Goal: Task Accomplishment & Management: Use online tool/utility

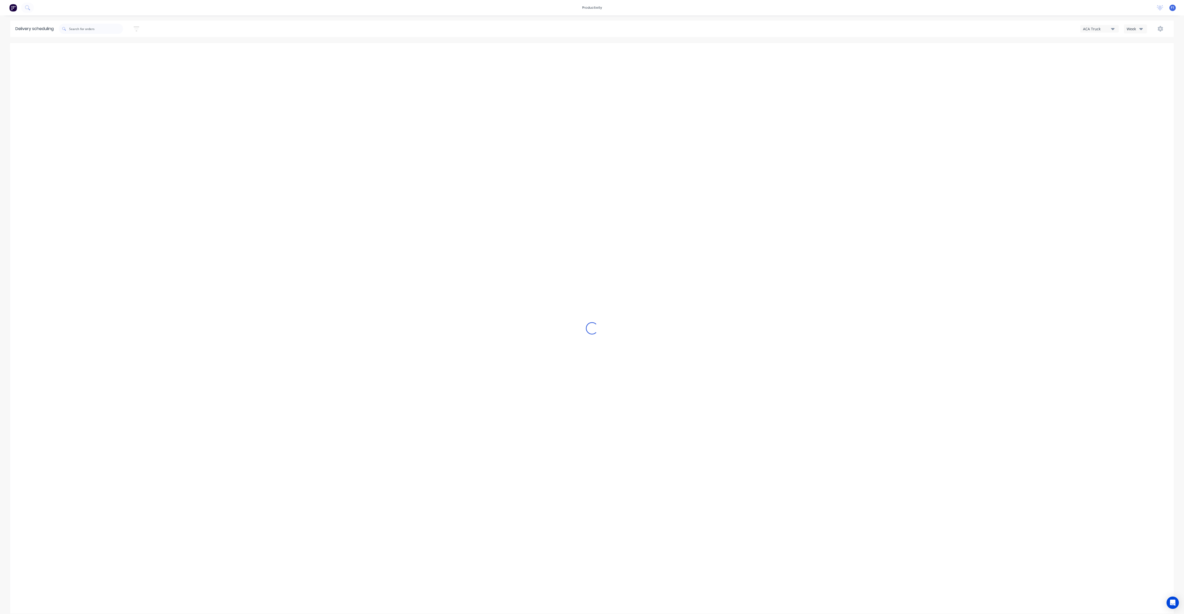
click at [1134, 30] on div "Week" at bounding box center [1134, 28] width 15 height 5
click at [1138, 56] on div "Vehicle" at bounding box center [1149, 53] width 51 height 10
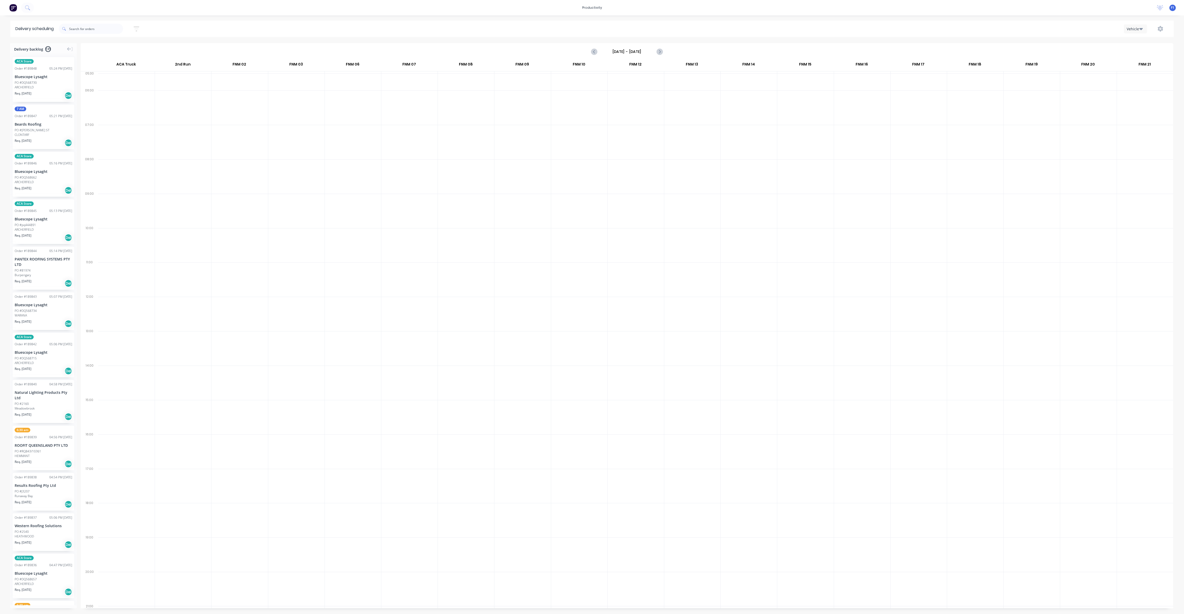
click at [630, 51] on input "Sunday - 10/08/25" at bounding box center [626, 52] width 51 height 8
click at [659, 97] on div "15" at bounding box center [660, 98] width 8 height 8
type input "Friday - 15/08/25"
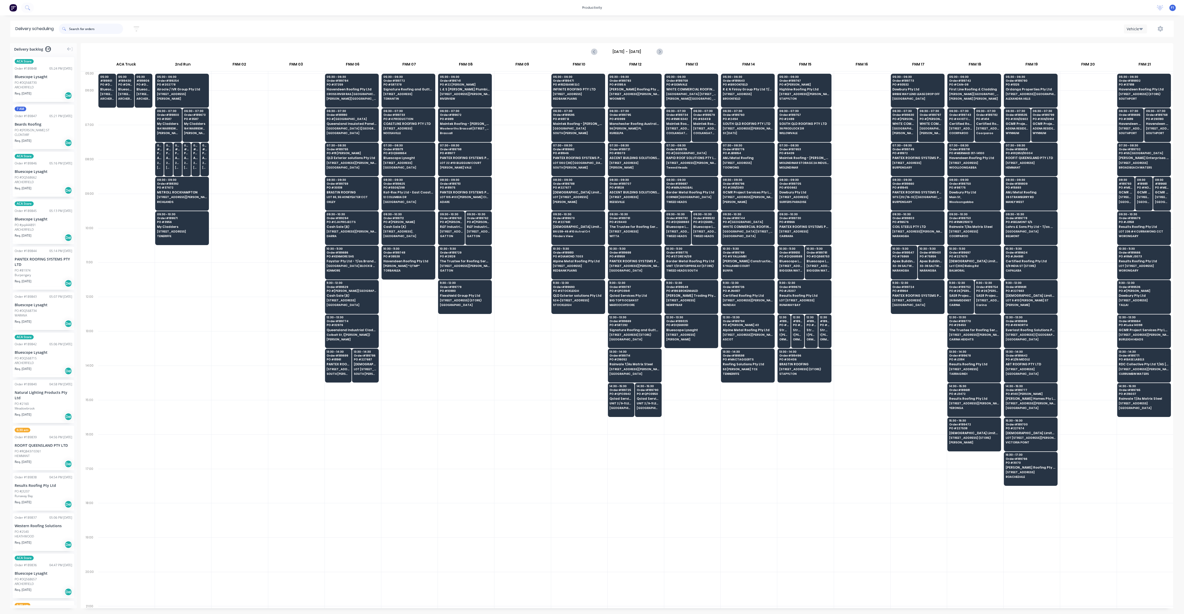
click at [79, 32] on input "text" at bounding box center [96, 29] width 54 height 10
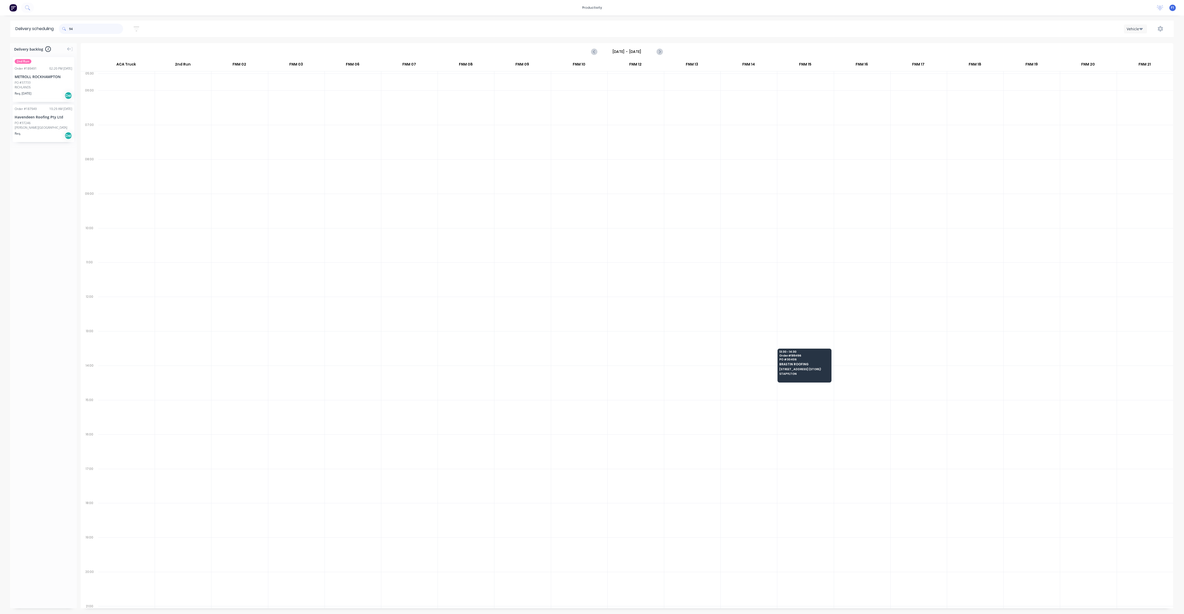
type input "9"
type input "3"
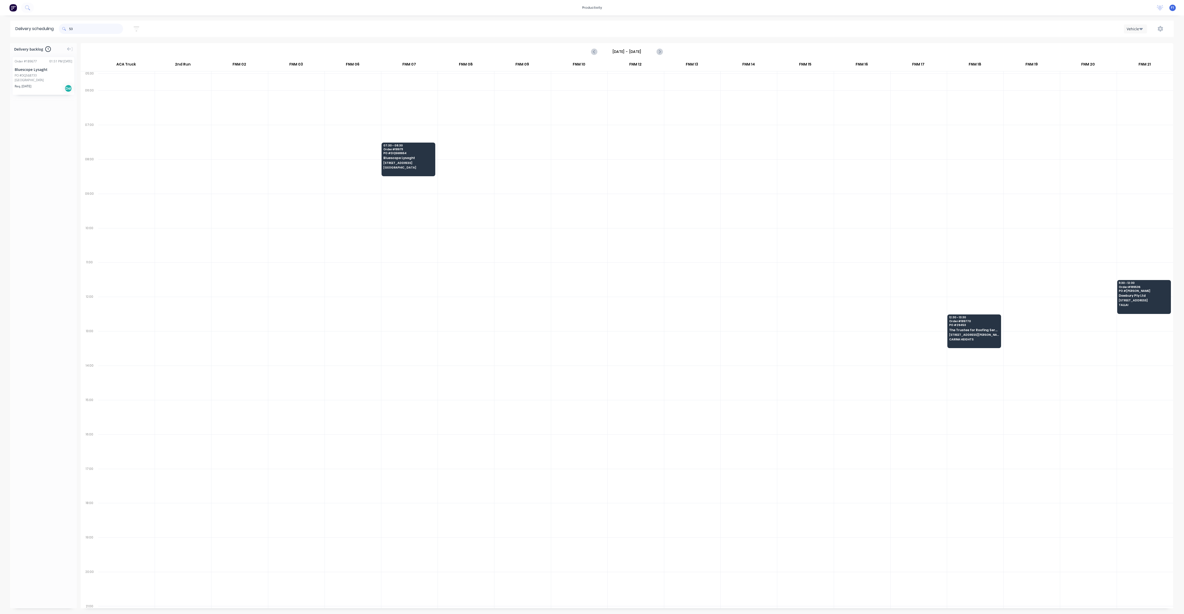
type input "5"
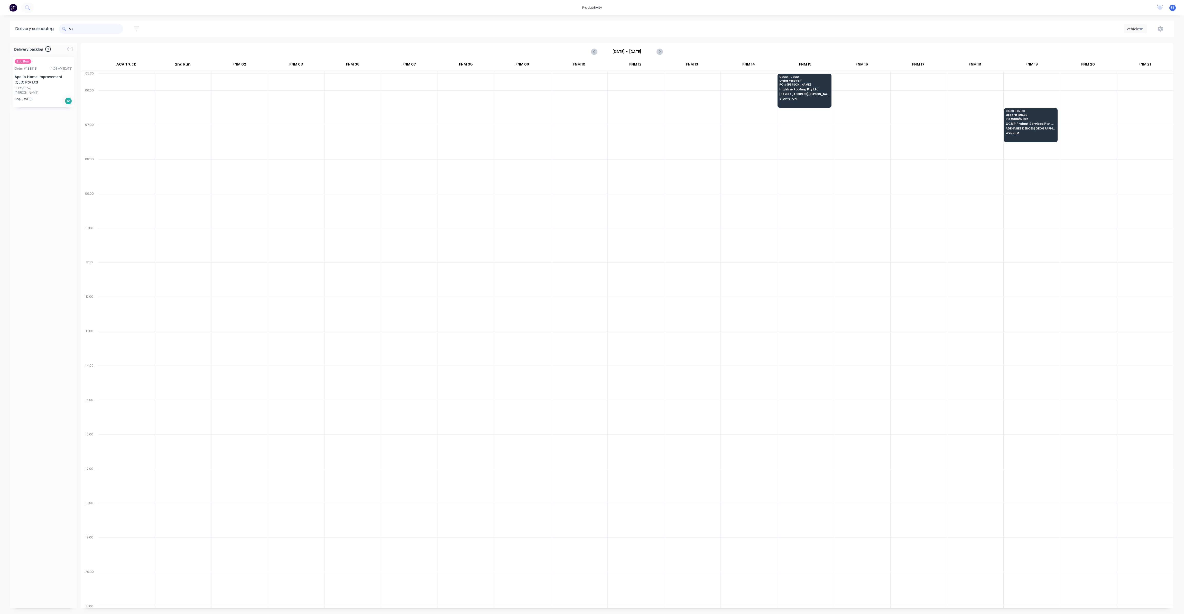
type input "5"
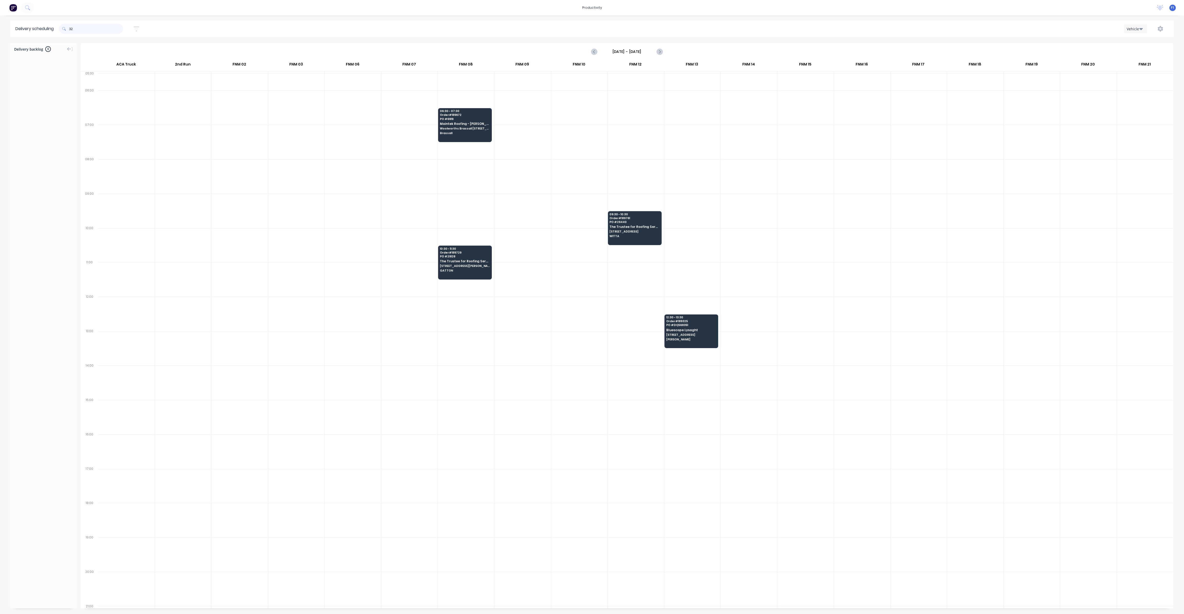
type input "3"
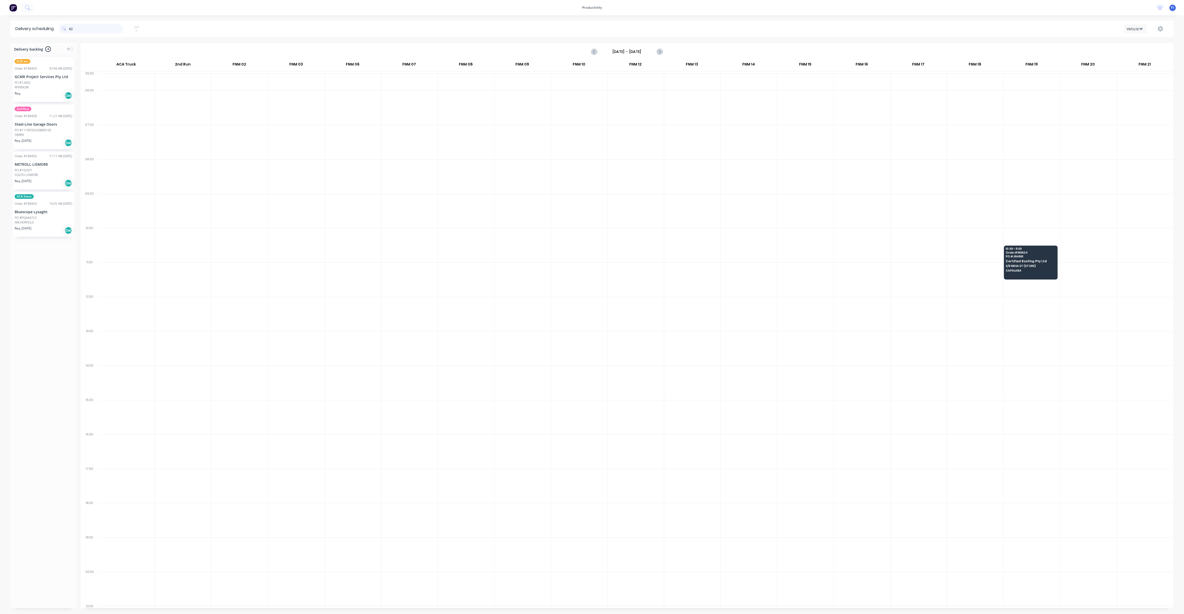
type input "6"
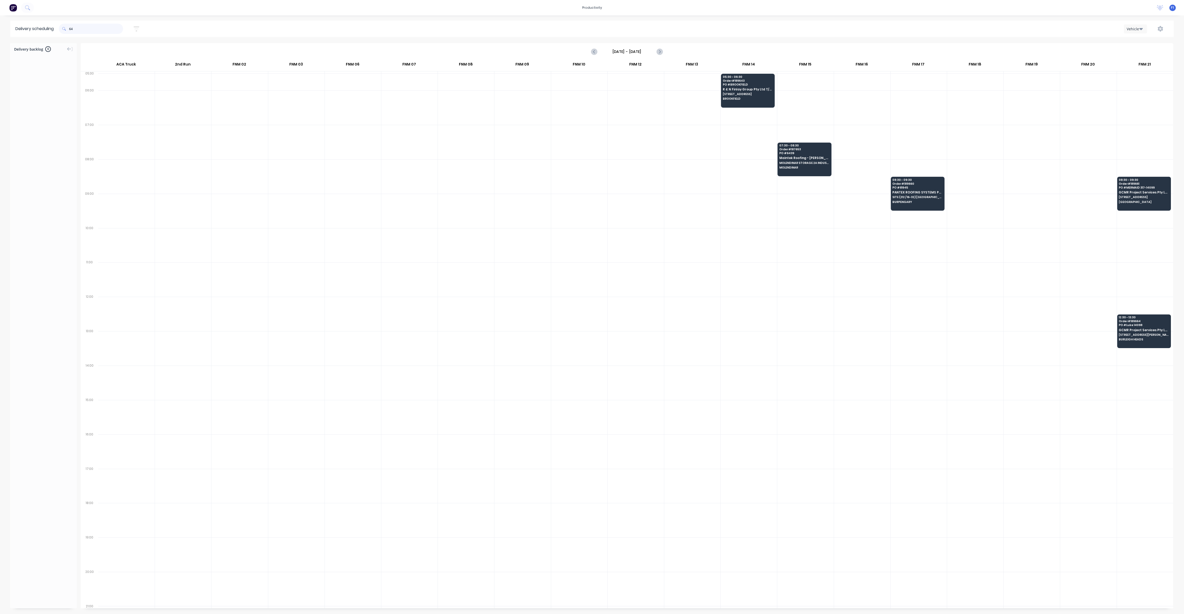
type input "6"
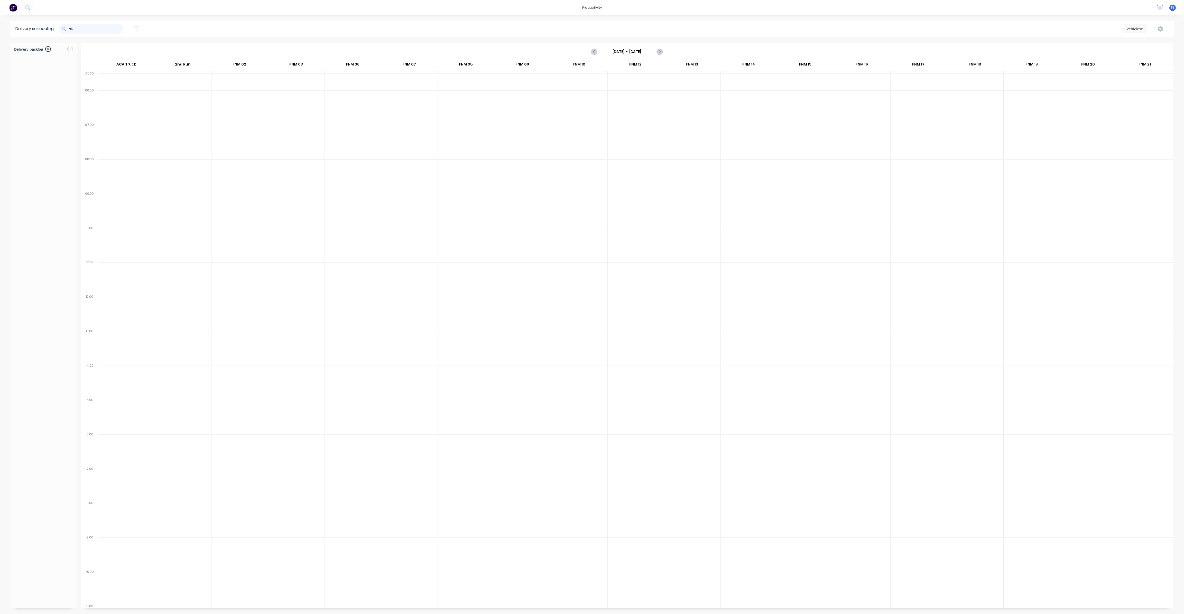
type input "9"
type input "6"
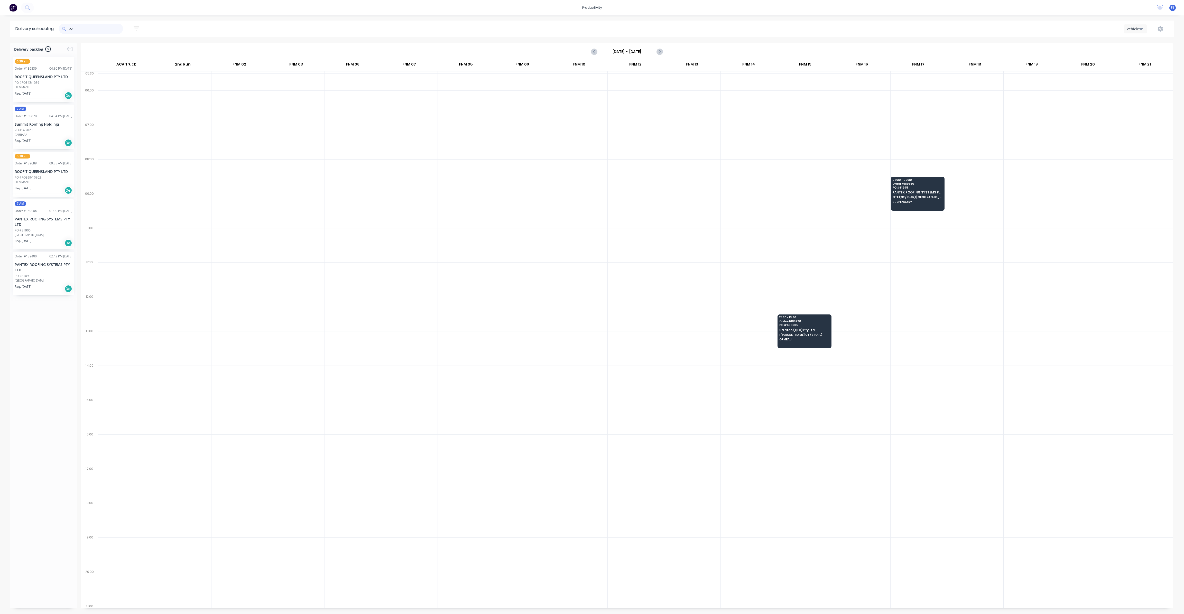
type input "2"
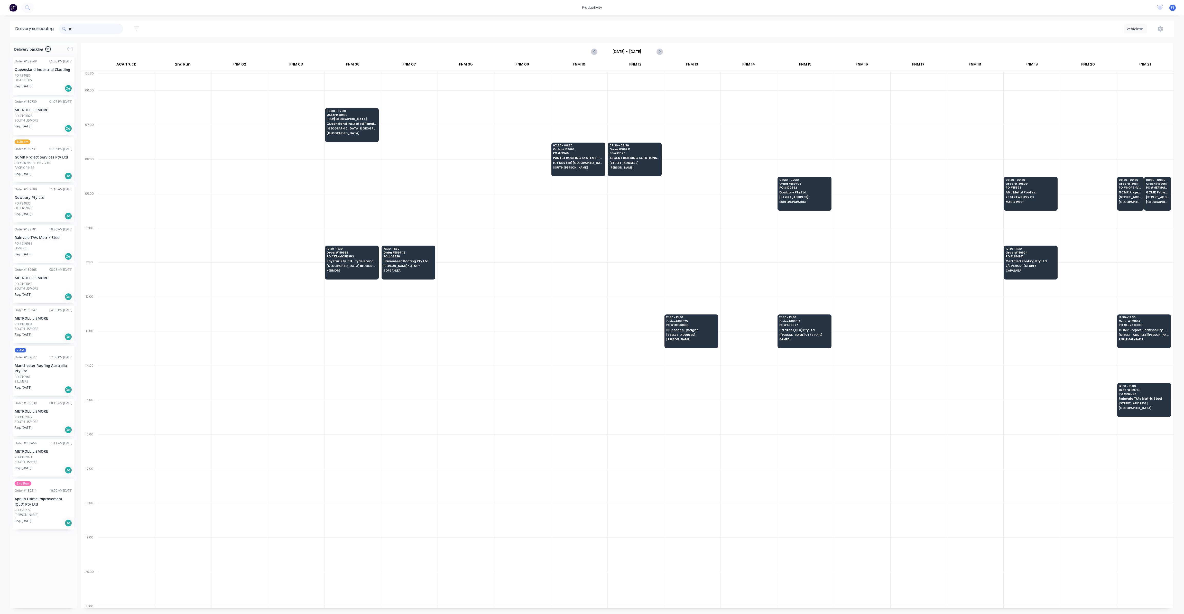
type input "0"
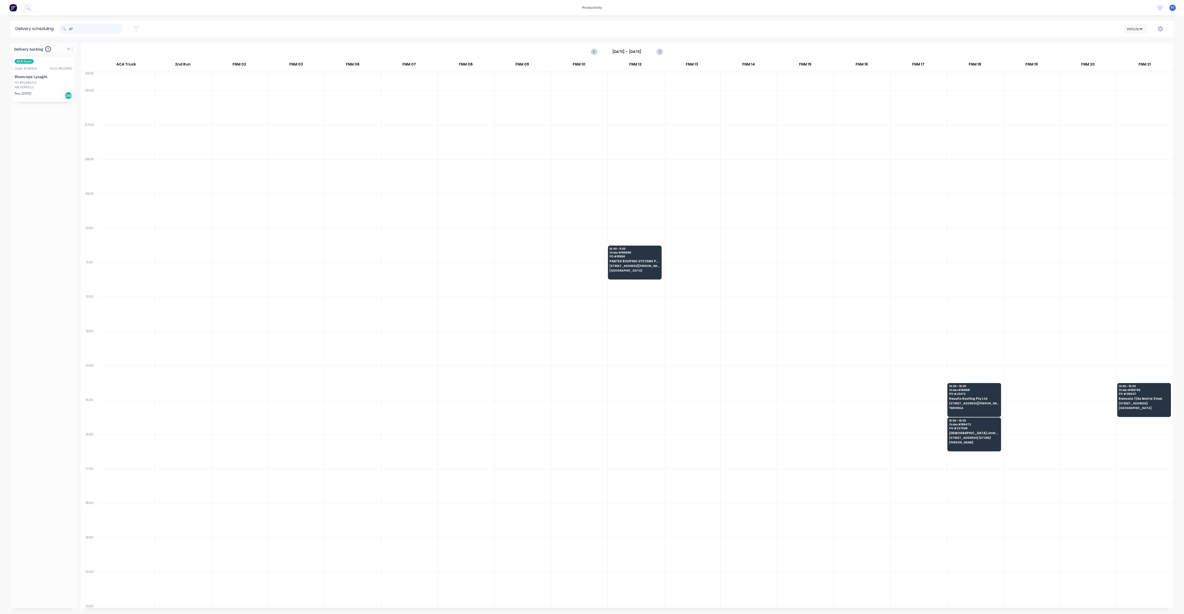
type input "4"
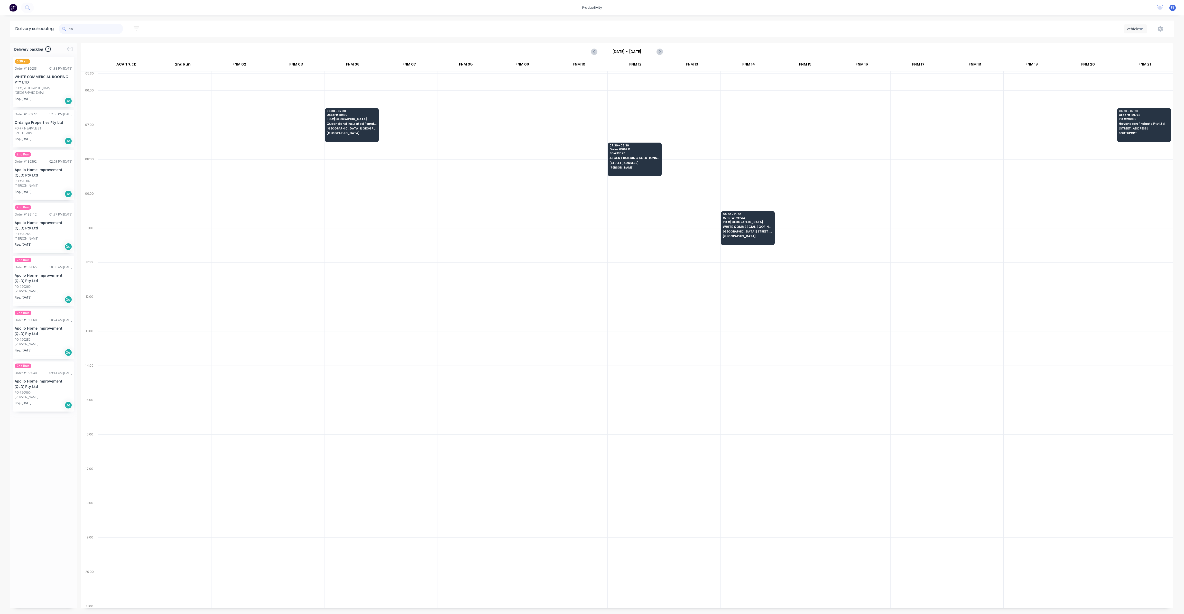
type input "1"
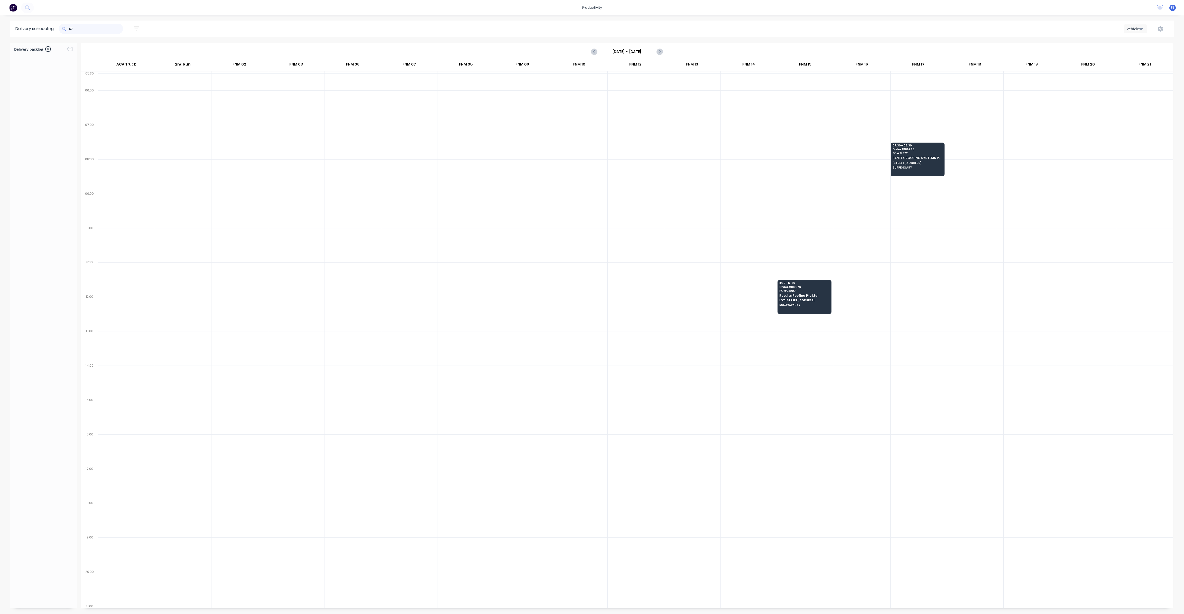
type input "6"
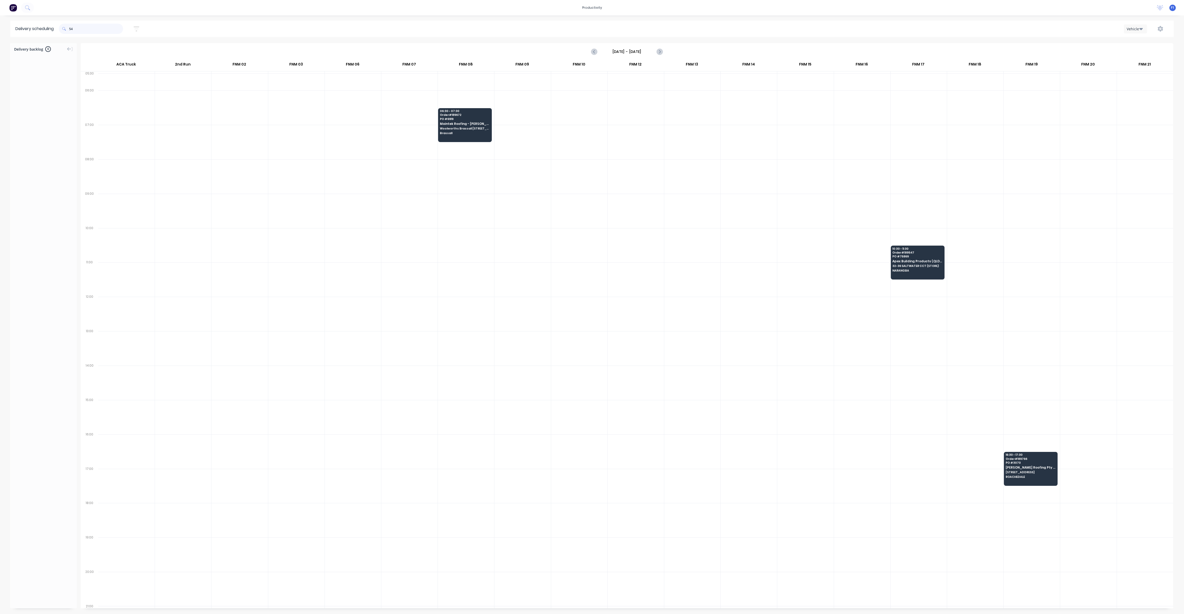
type input "5"
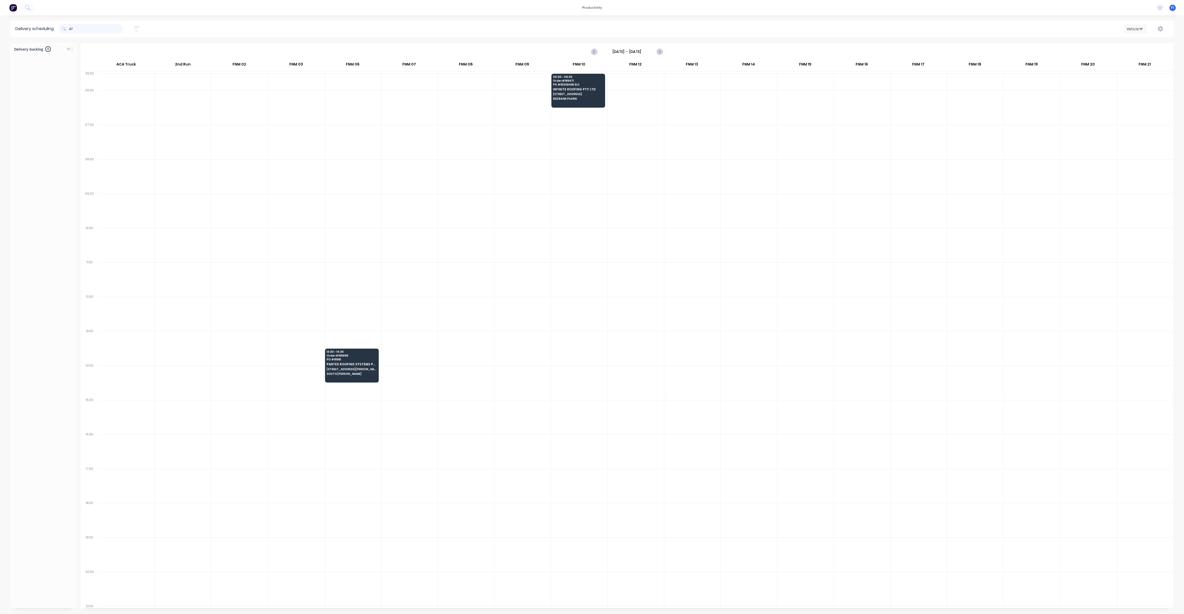
type input "4"
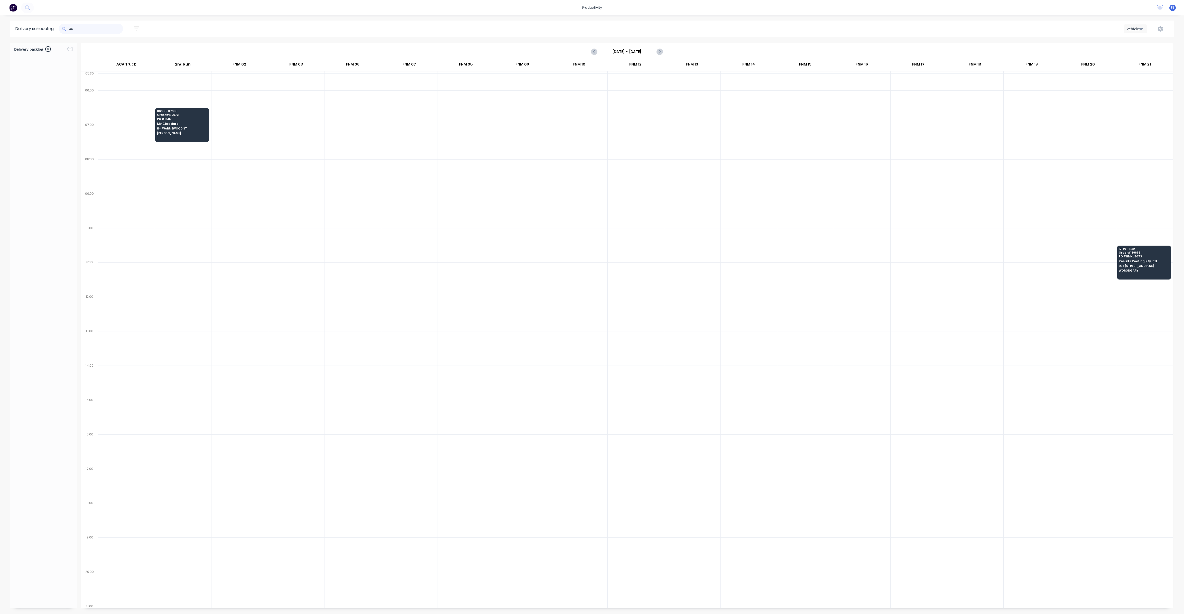
type input "4"
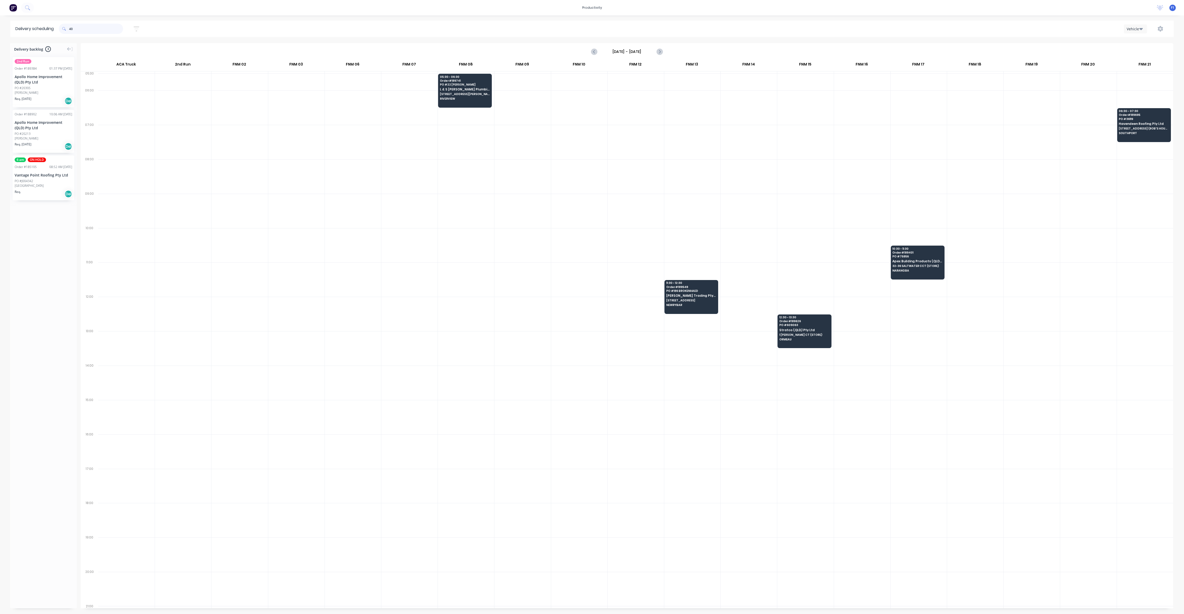
type input "4"
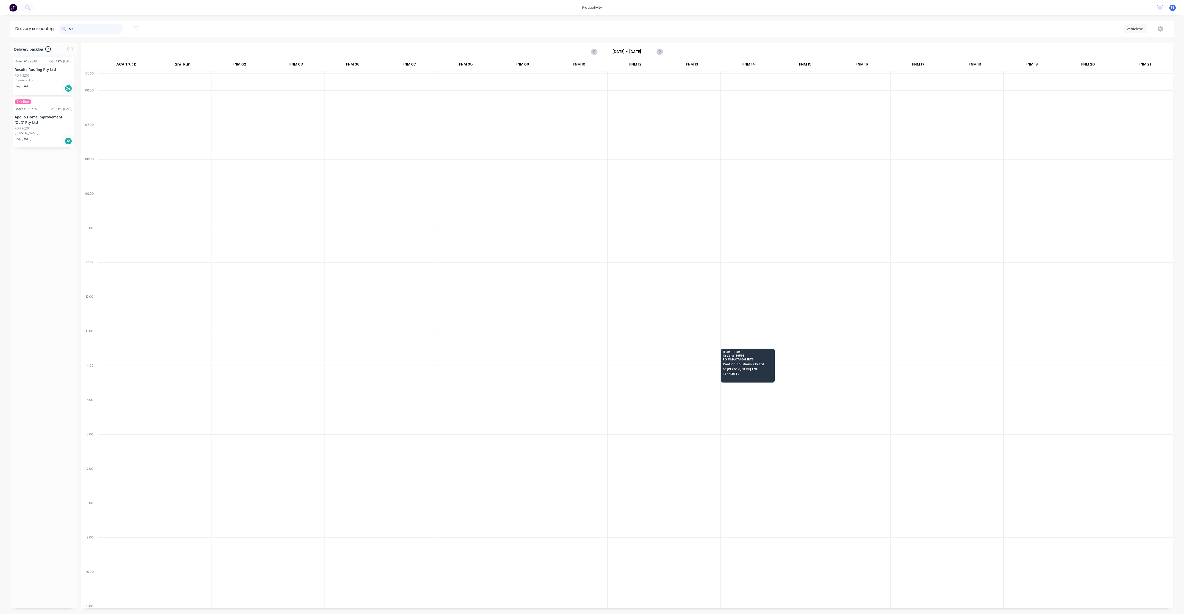
type input "5"
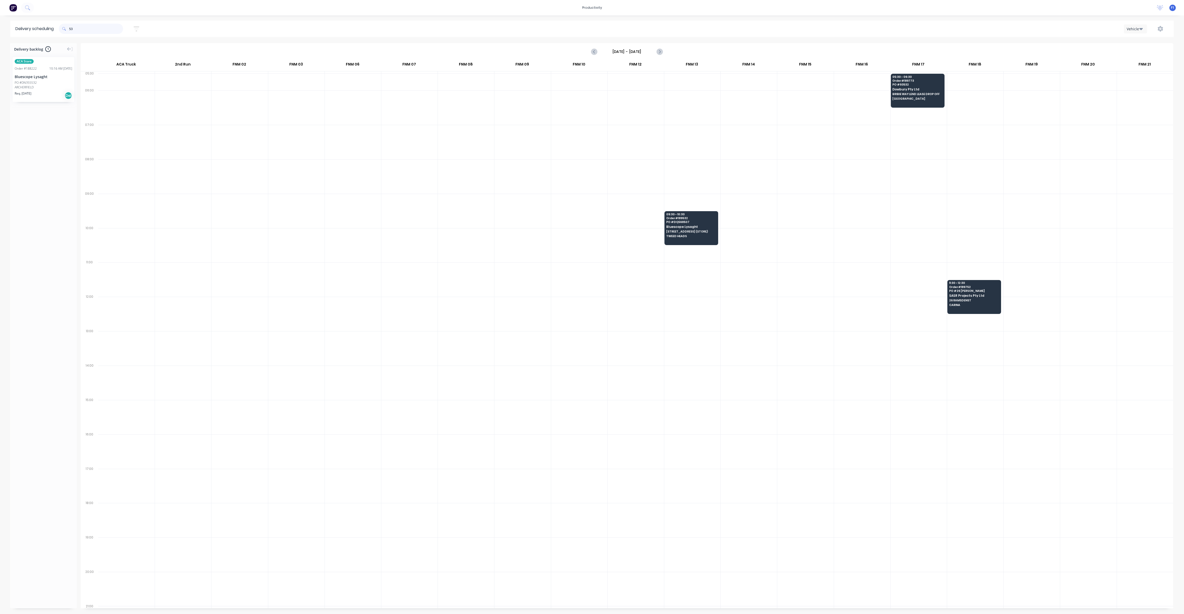
type input "5"
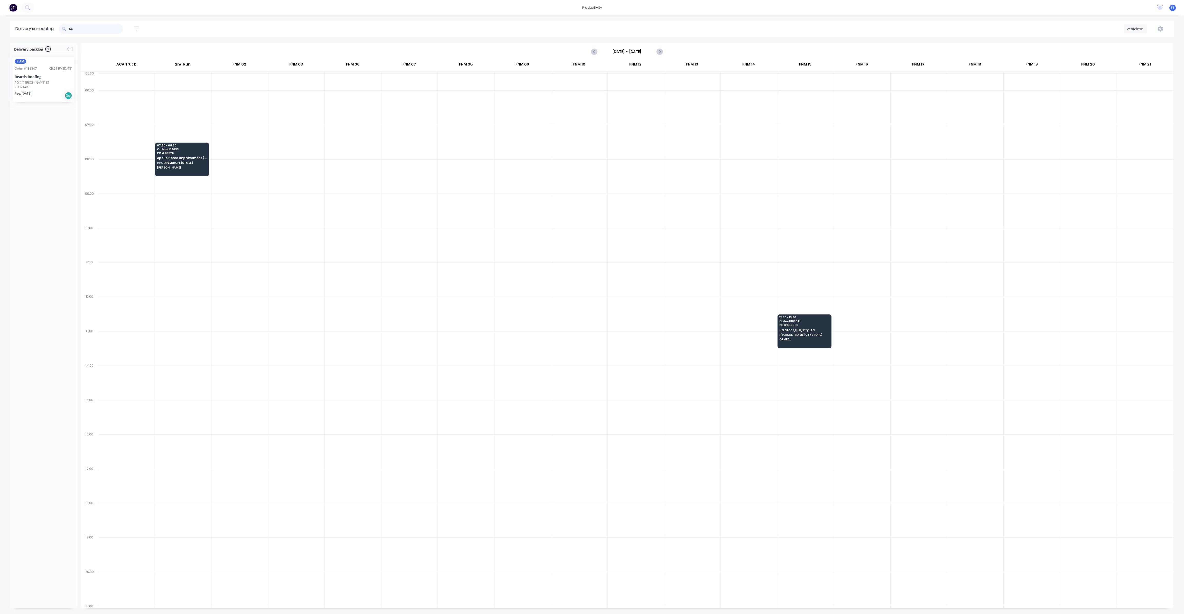
type input "6"
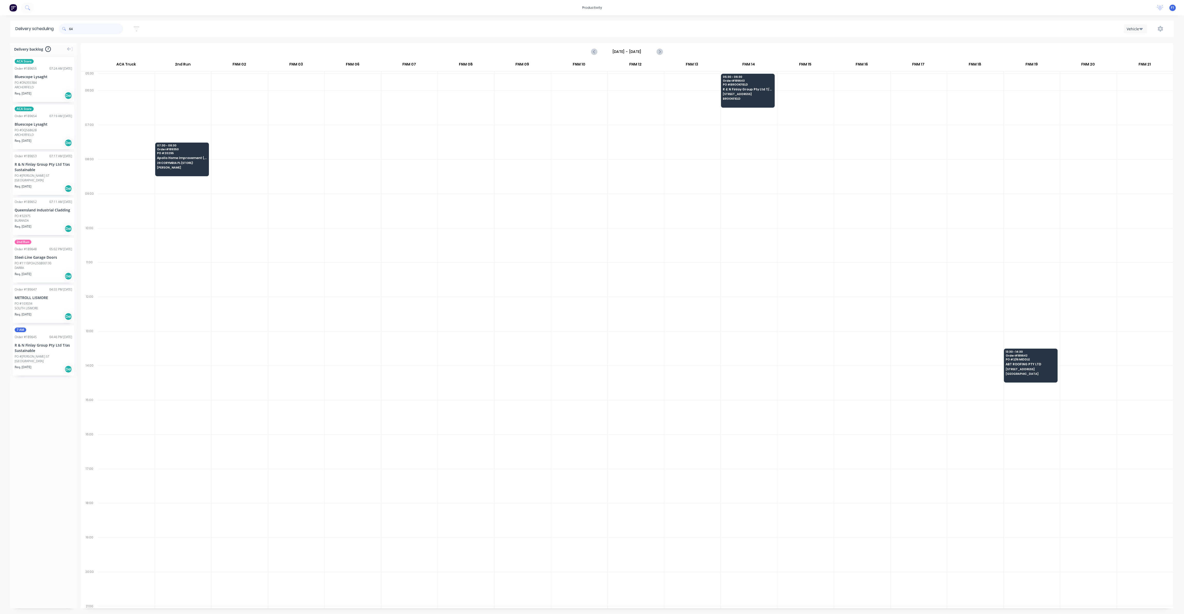
type input "6"
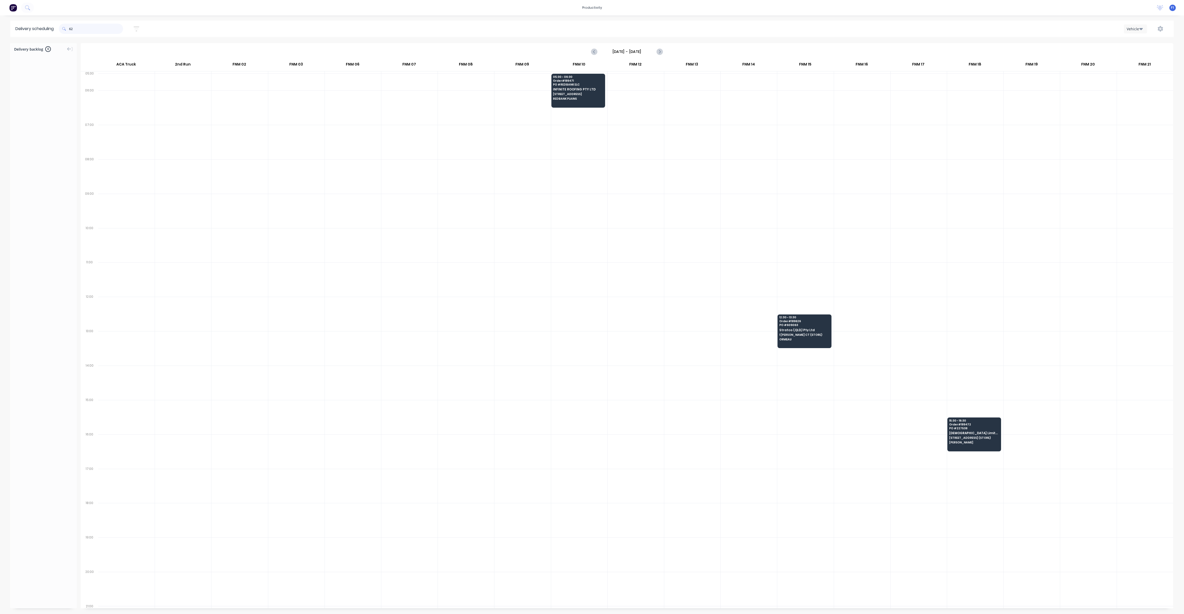
type input "6"
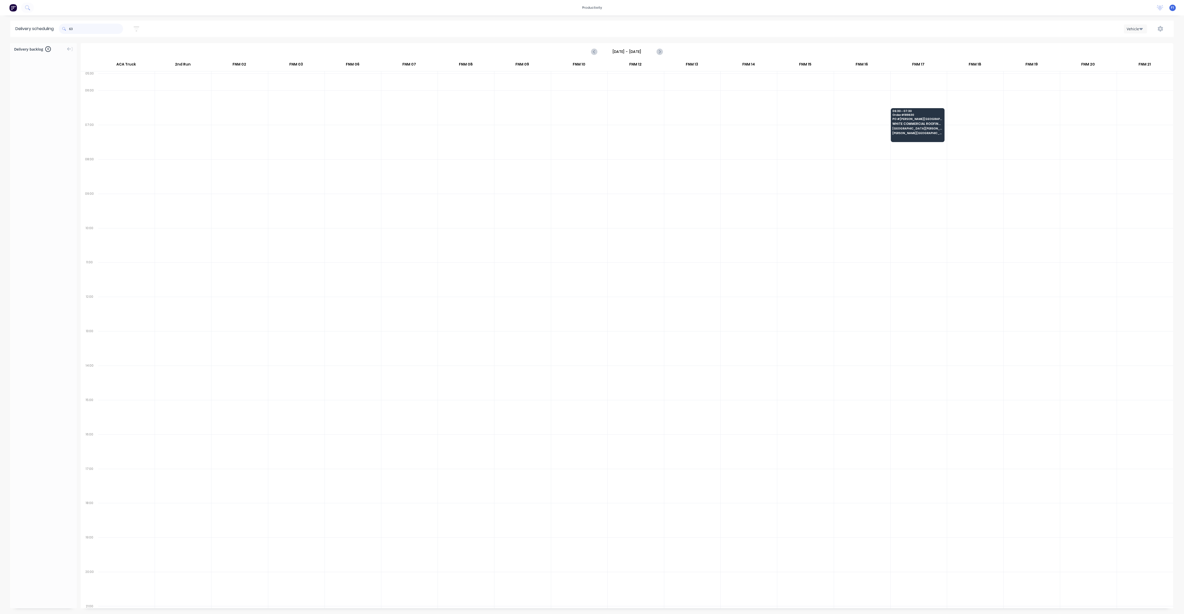
type input "6"
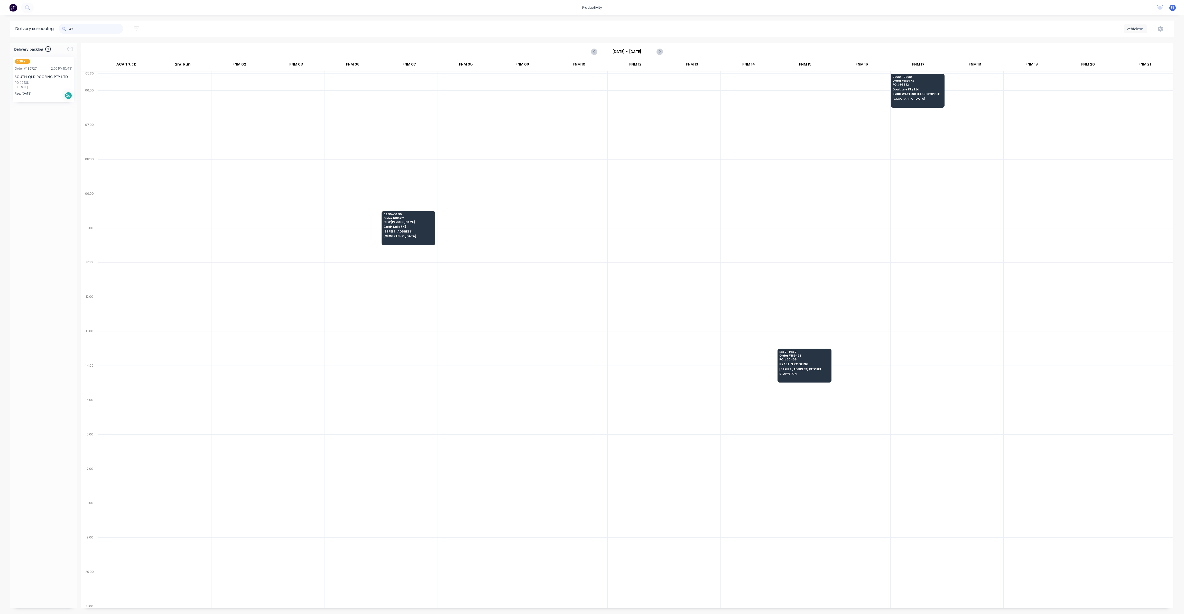
type input "4"
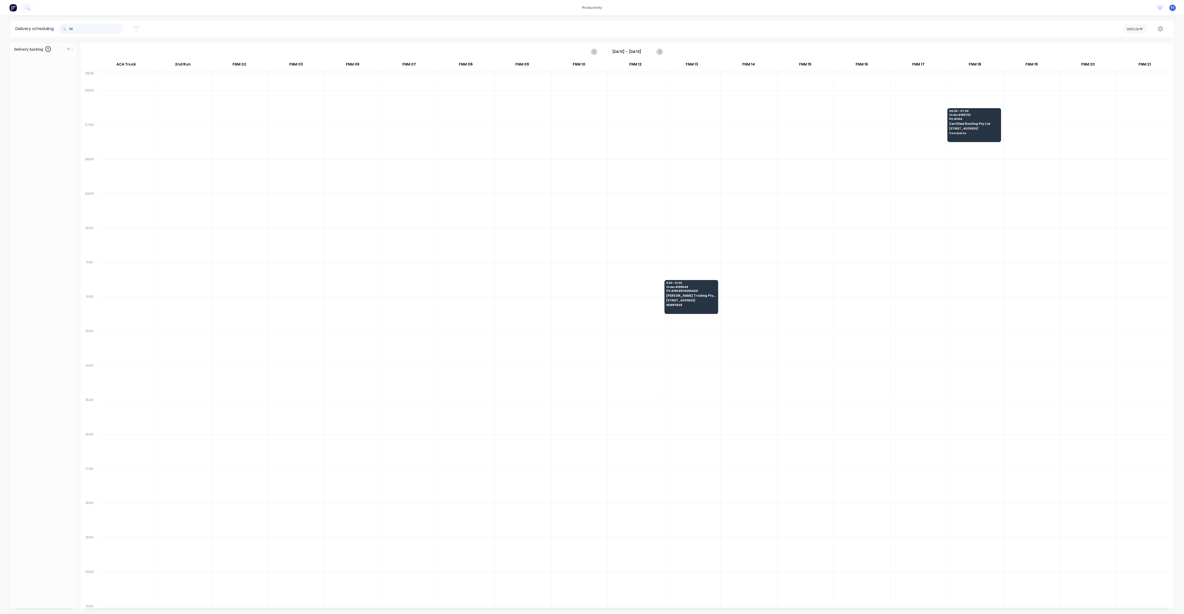
type input "5"
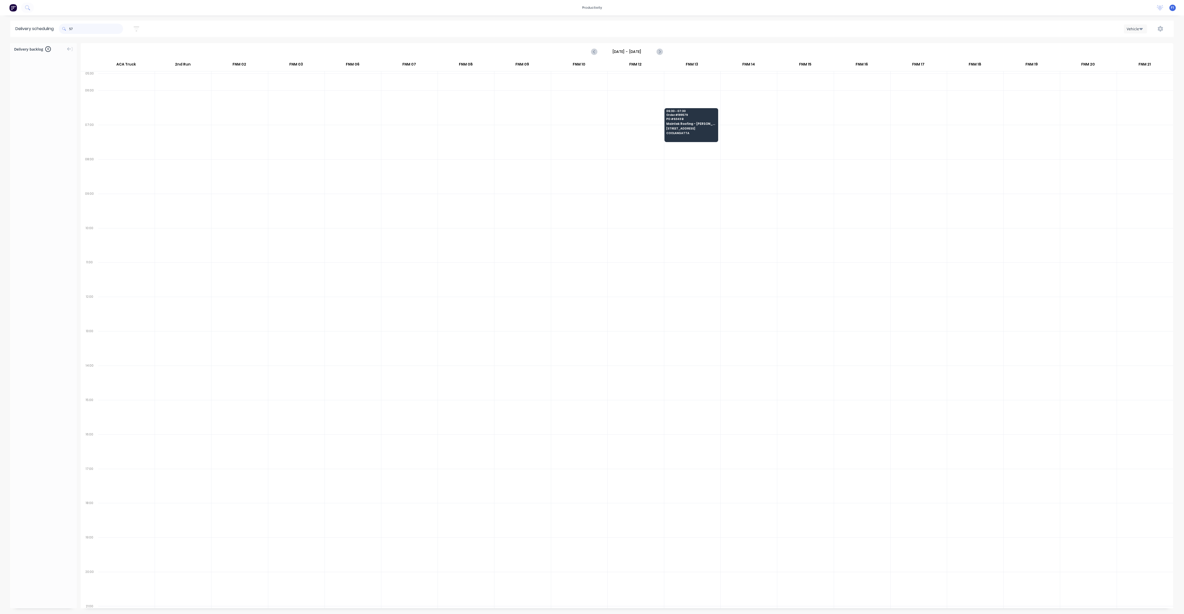
type input "5"
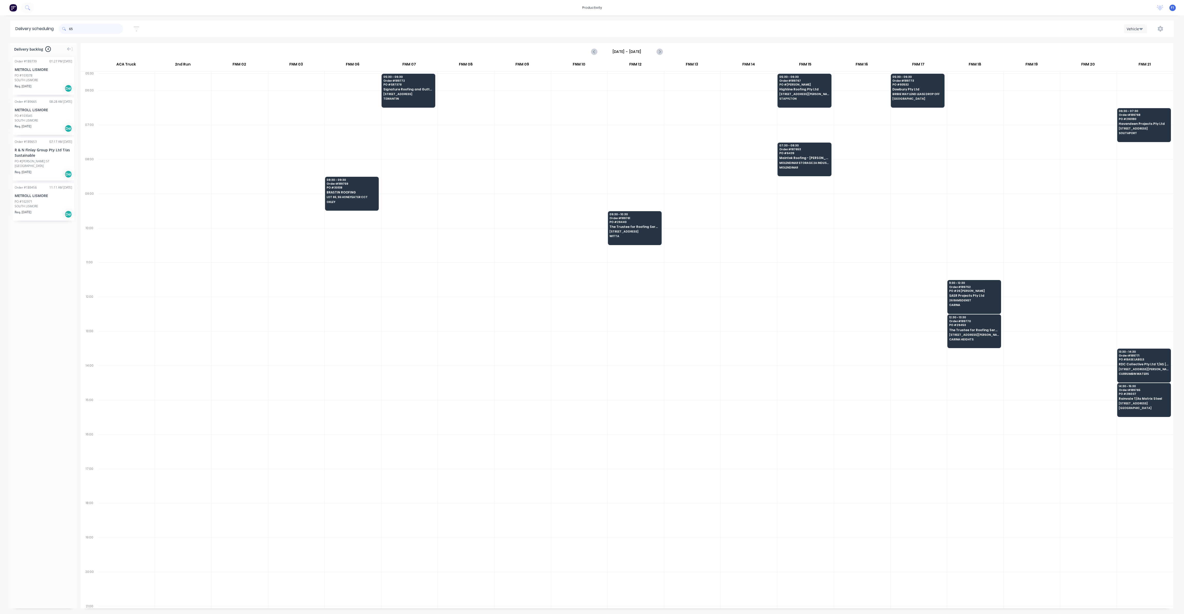
type input "6"
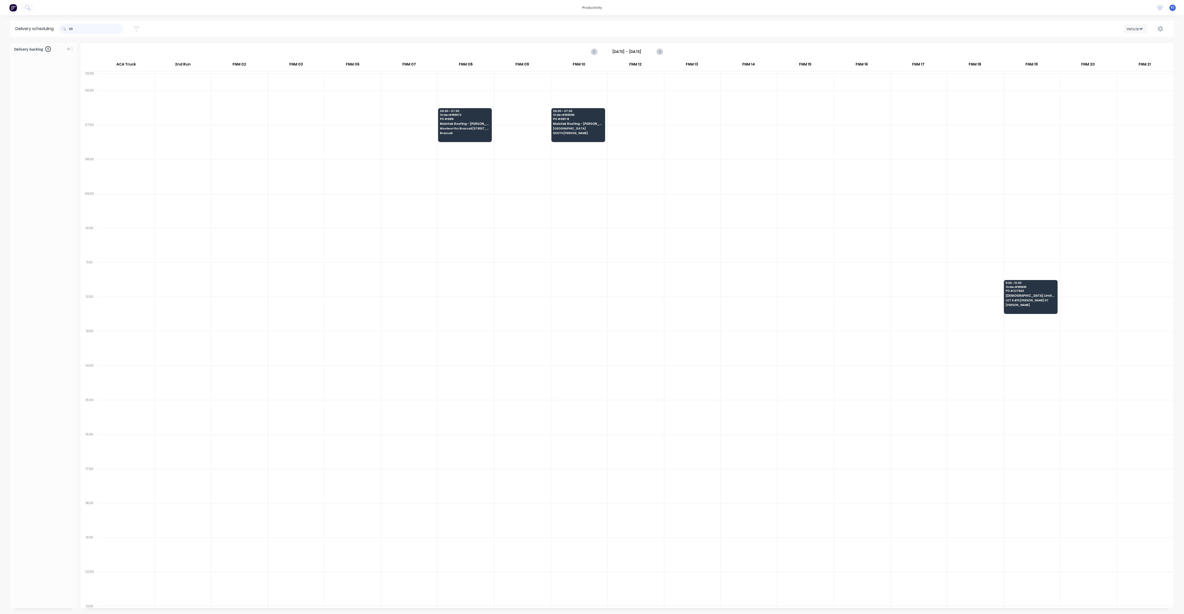
type input "6"
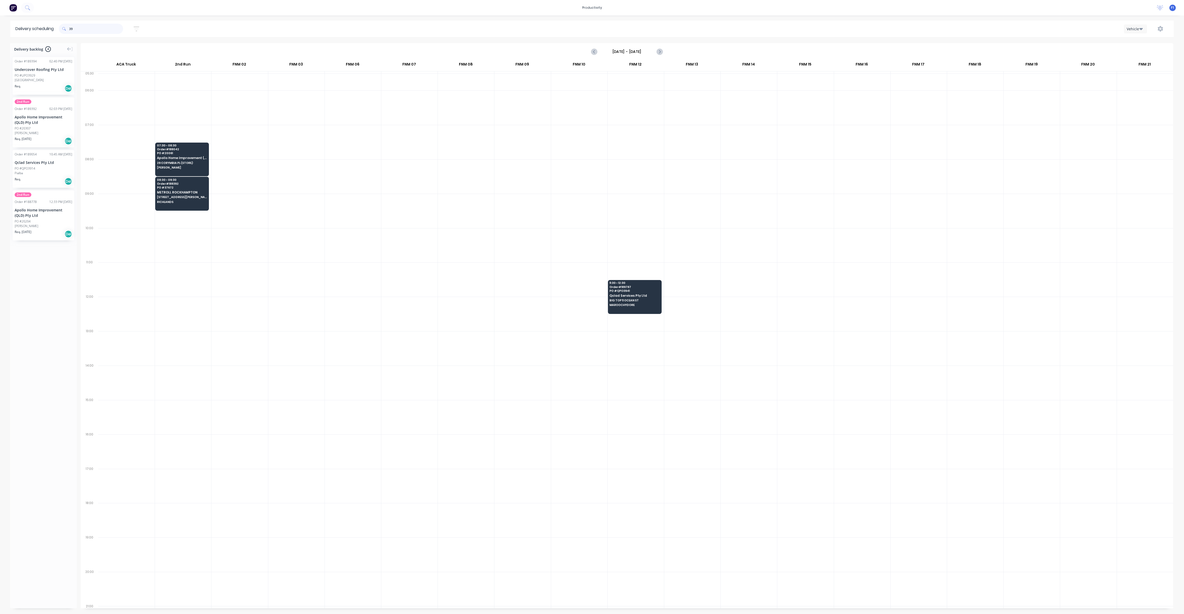
type input "3"
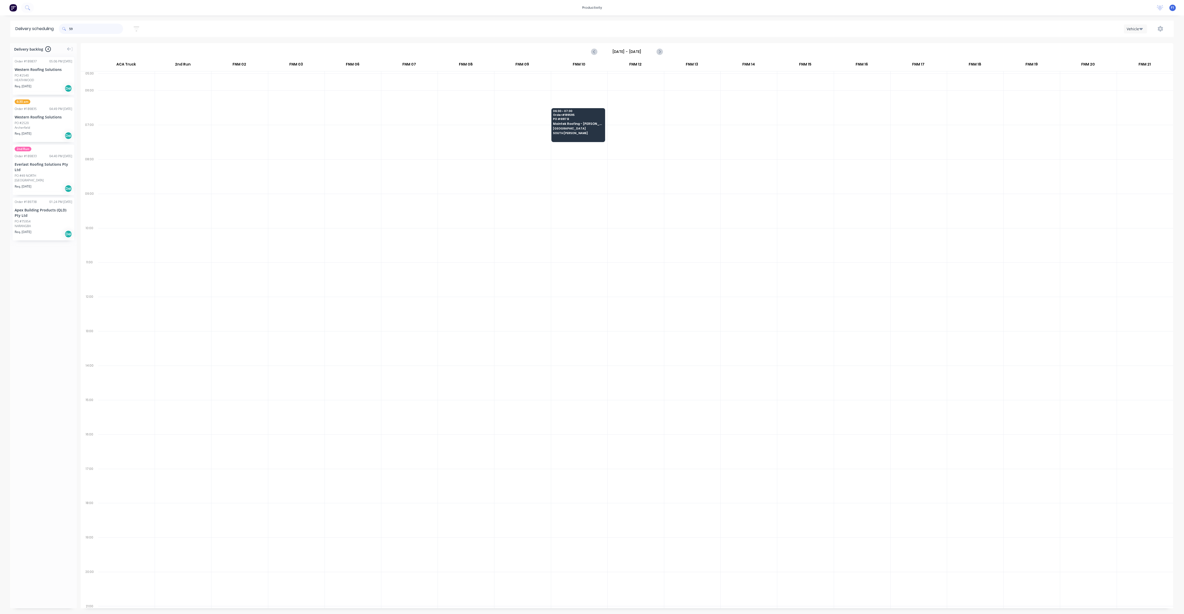
type input "5"
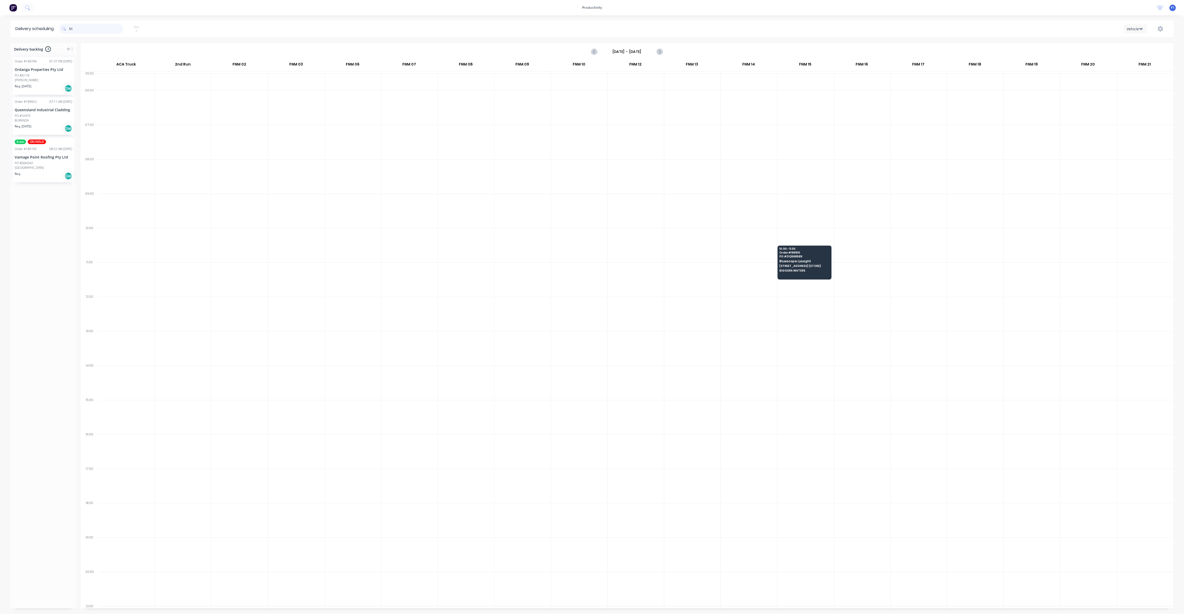
type input "5"
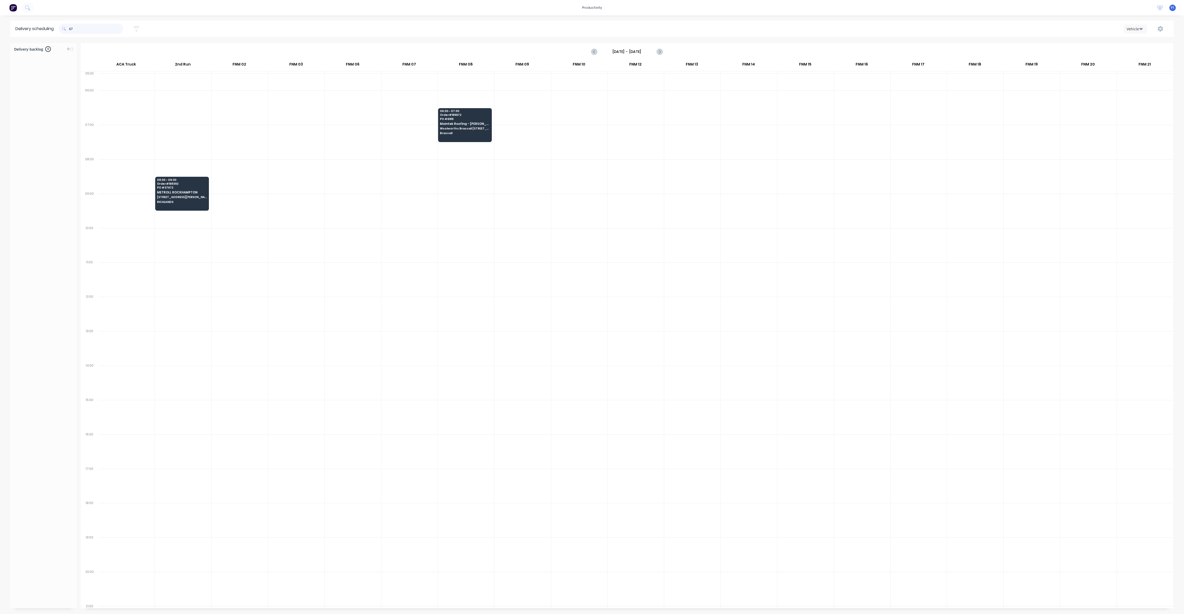
type input "6"
type input "7"
type input "6"
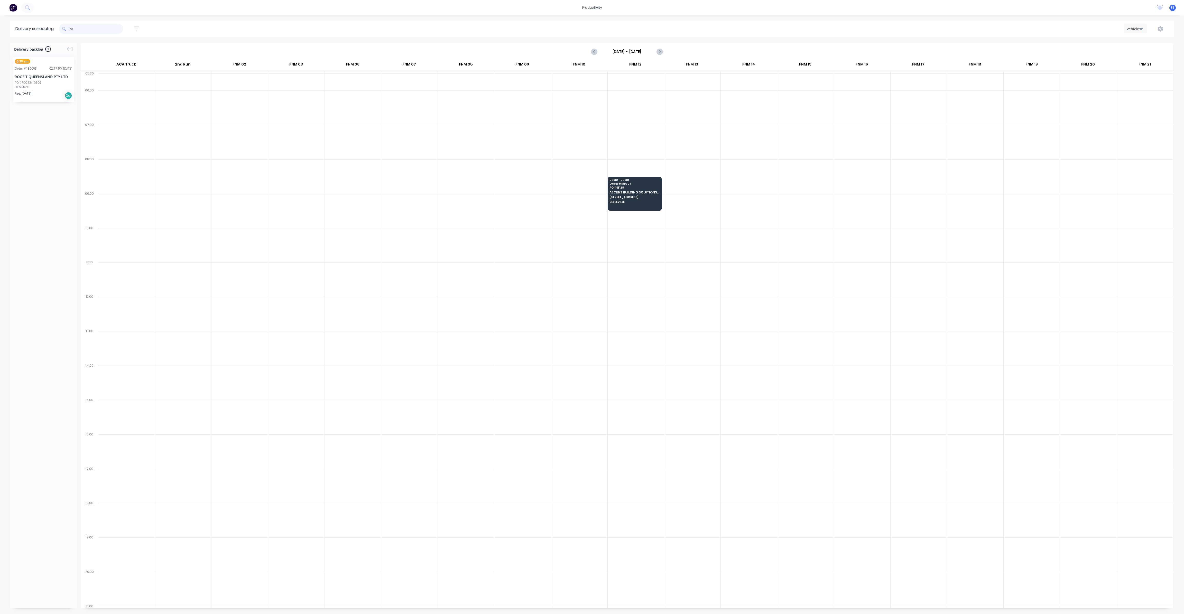
type input "7"
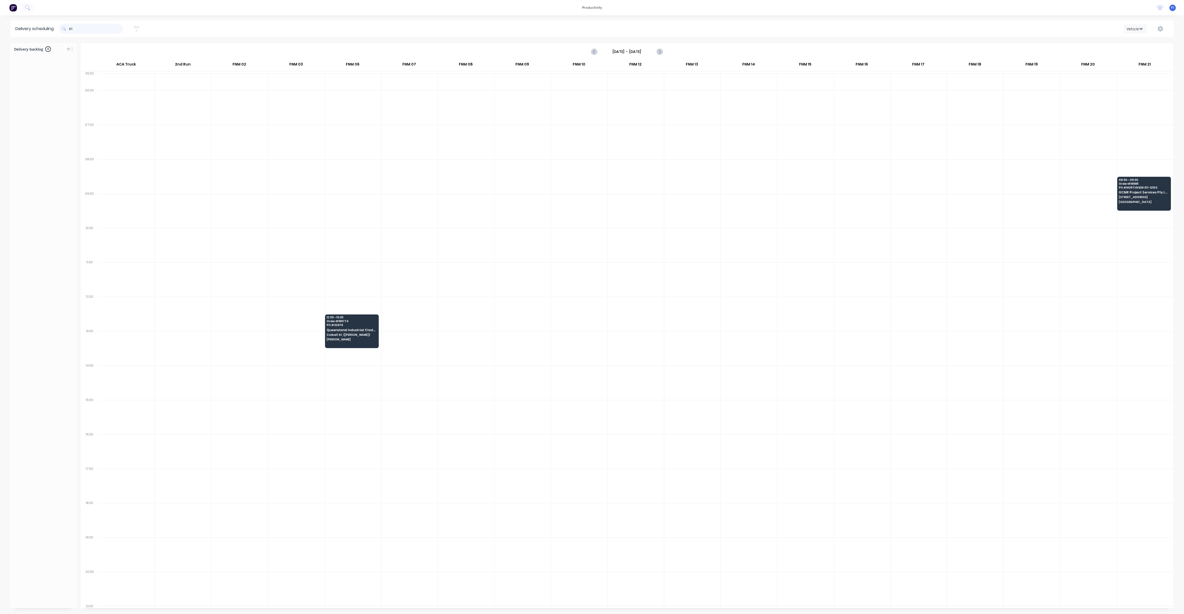
type input "8"
type input "6"
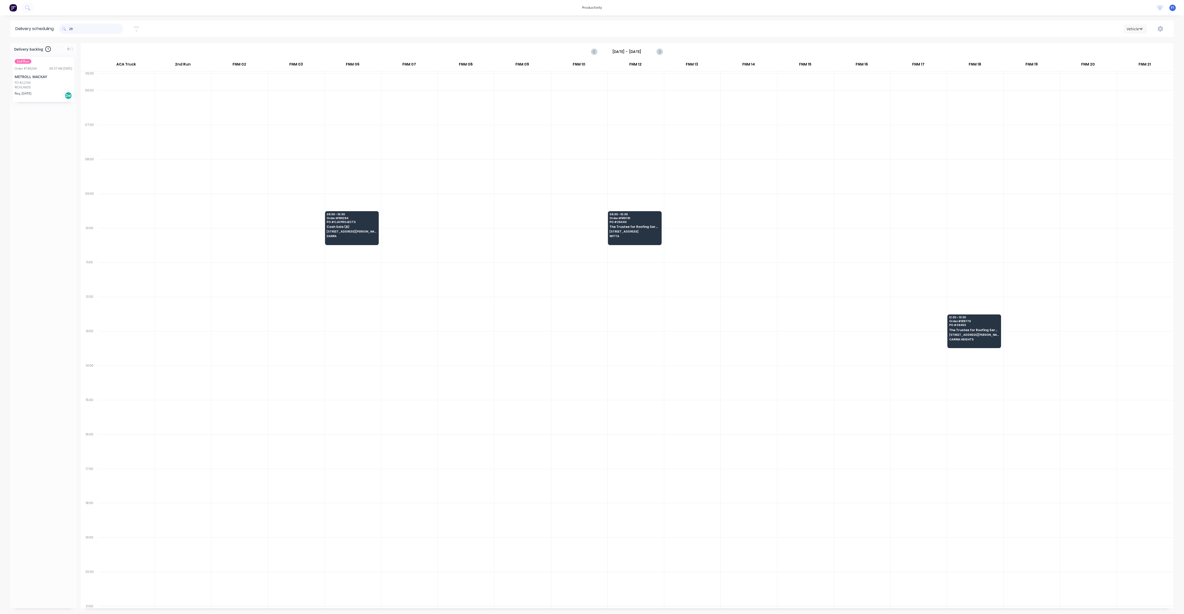
type input "2"
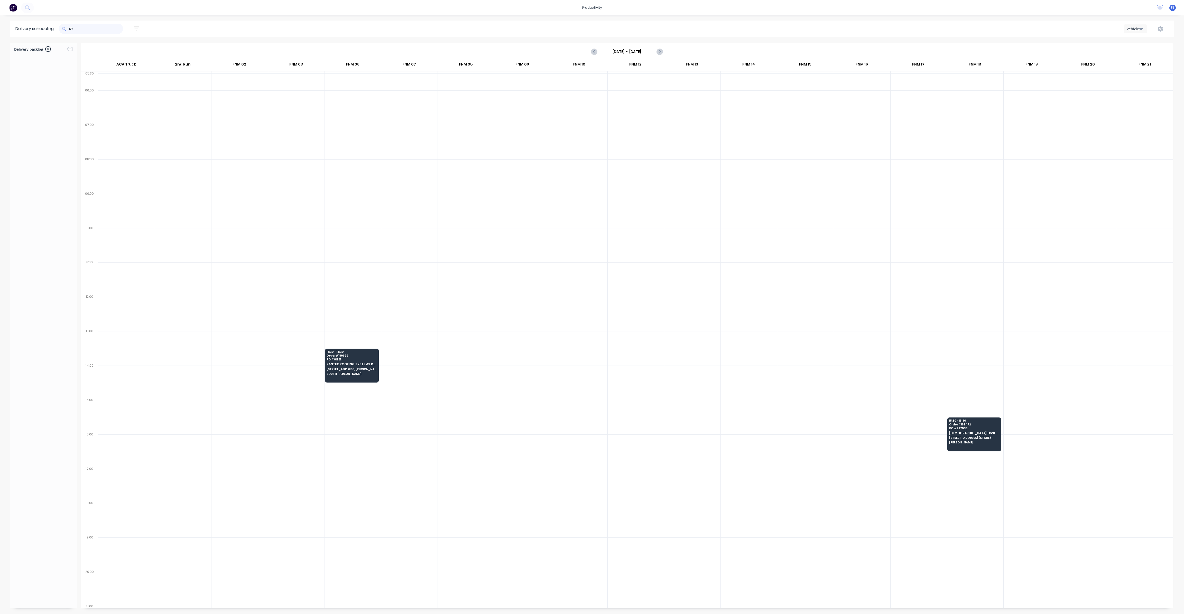
type input "6"
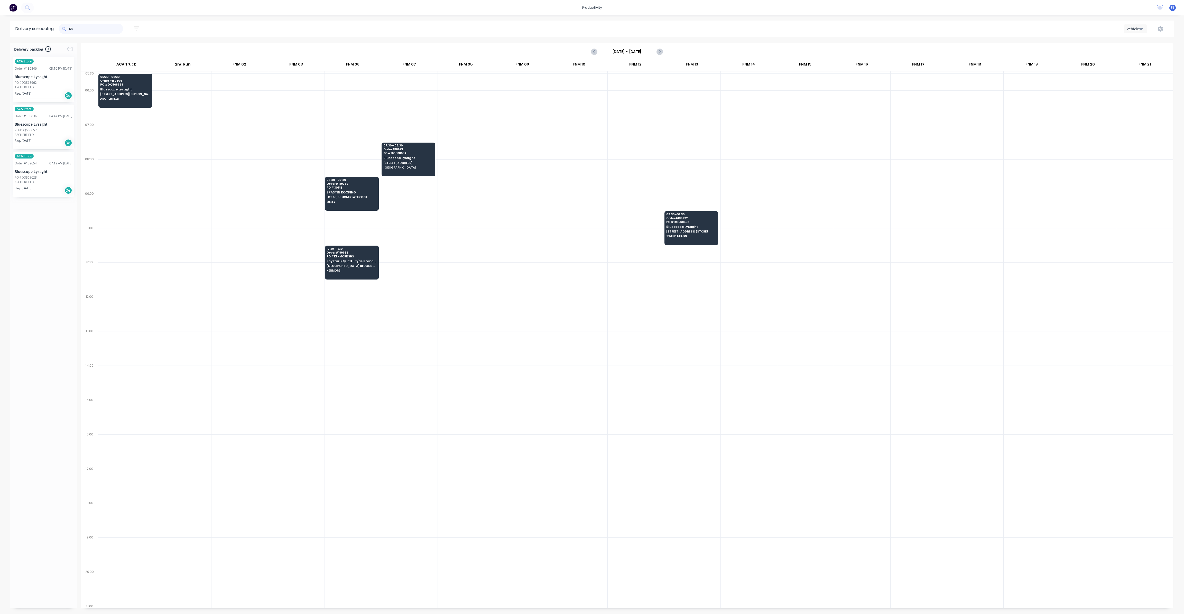
type input "6"
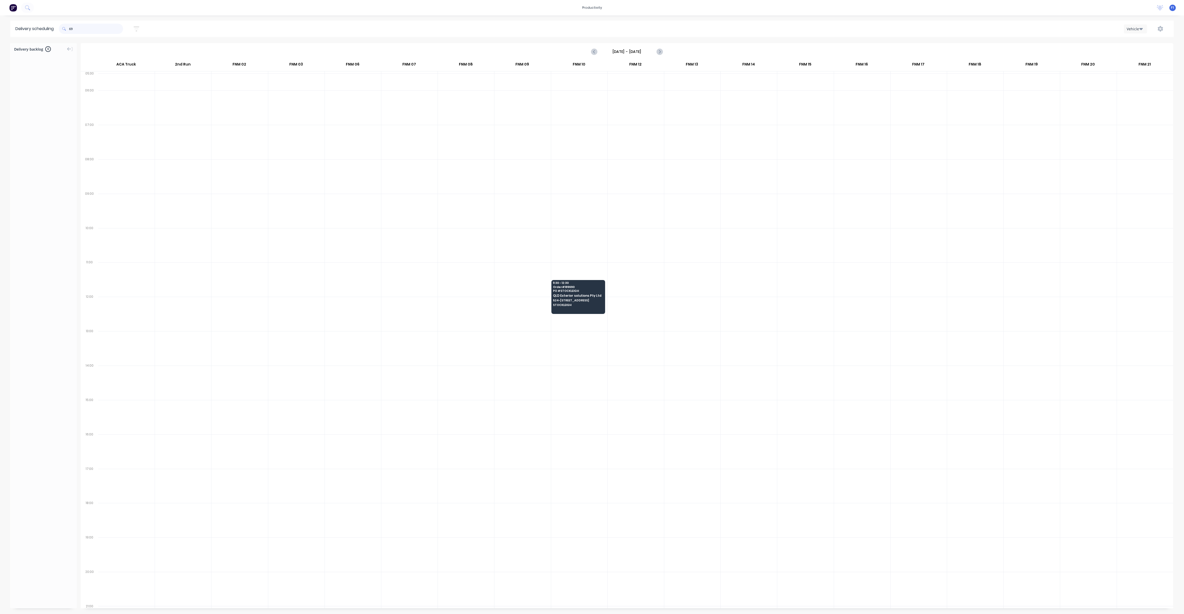
type input "6"
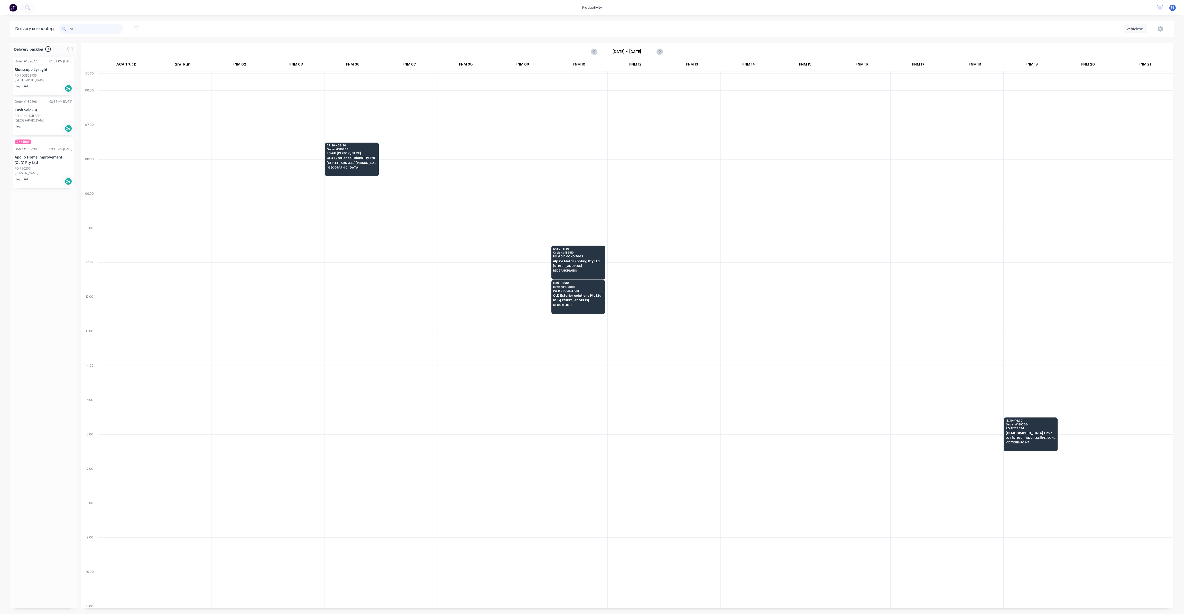
type input "7"
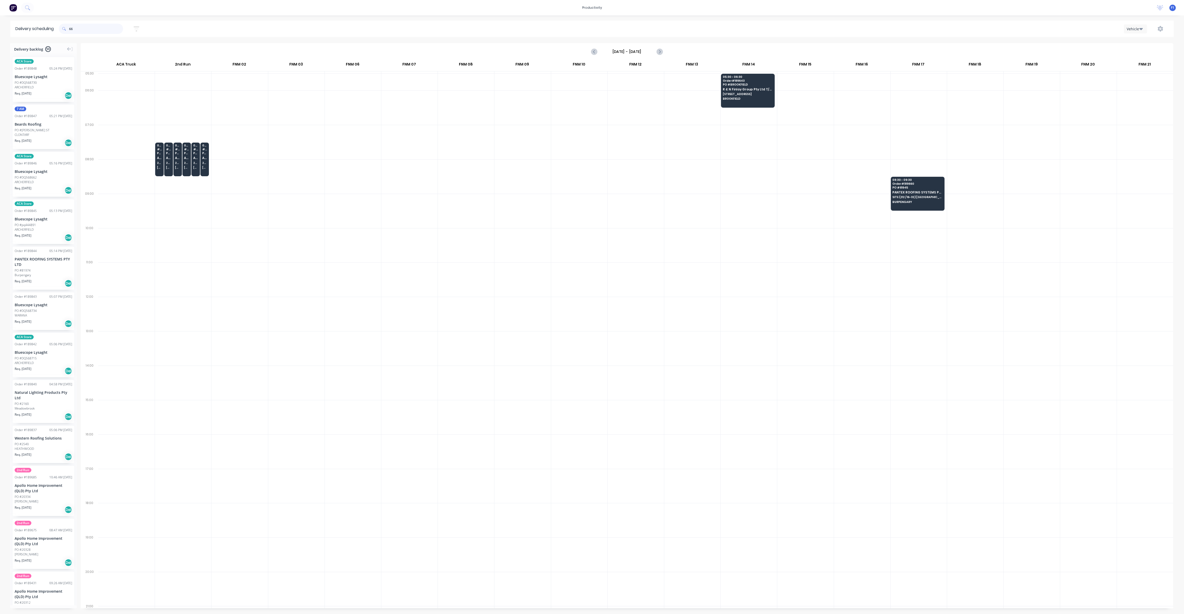
type input "6"
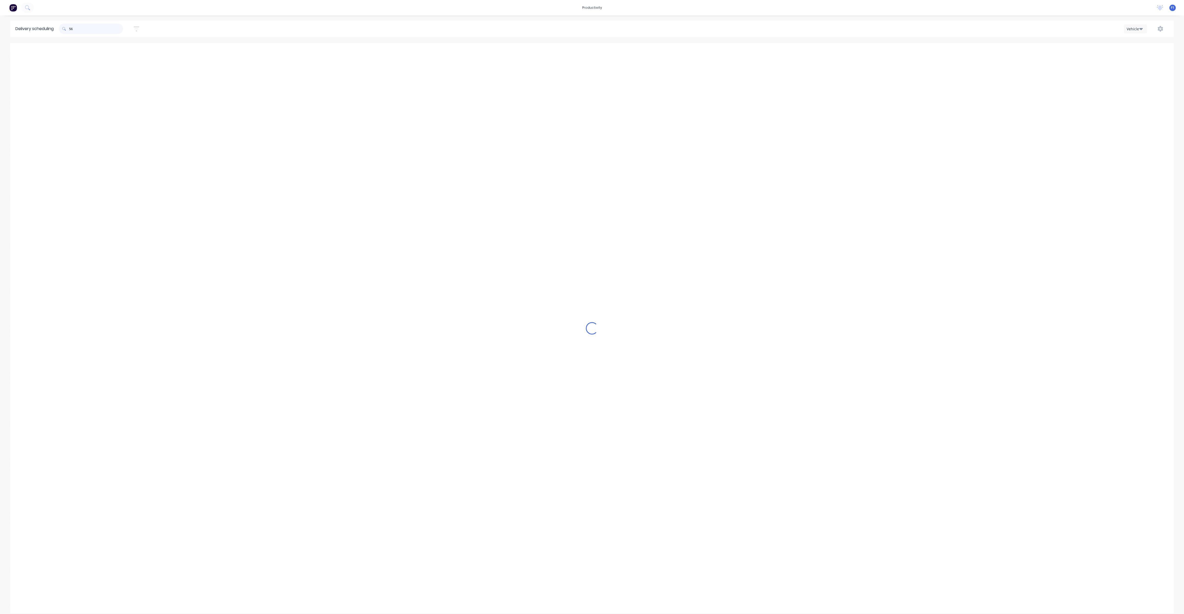
type input "5"
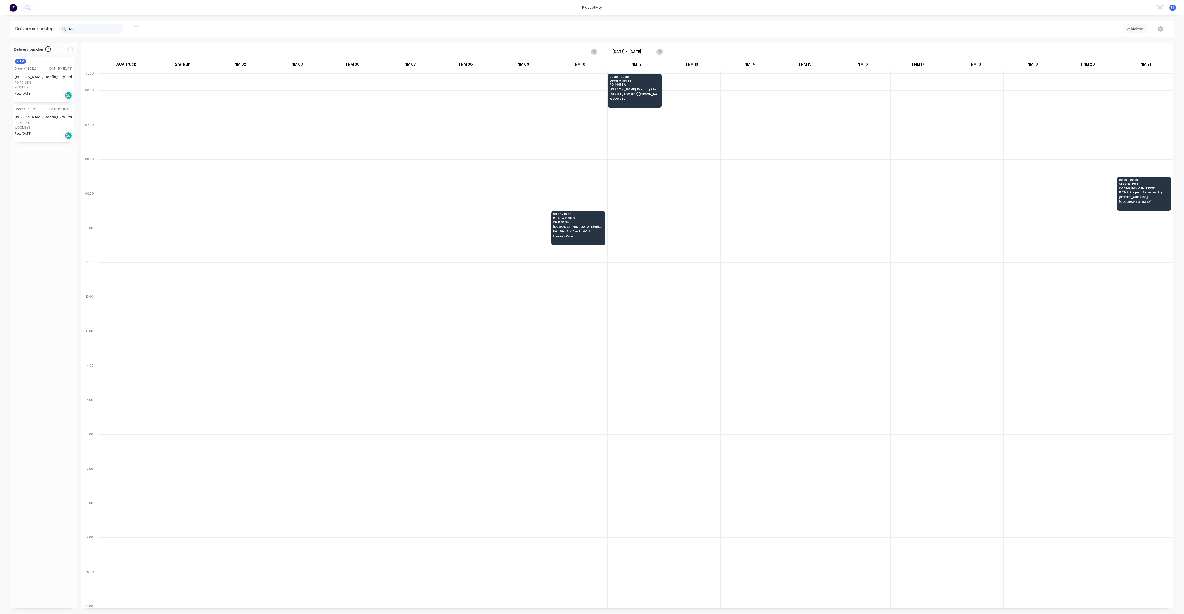
type input "6"
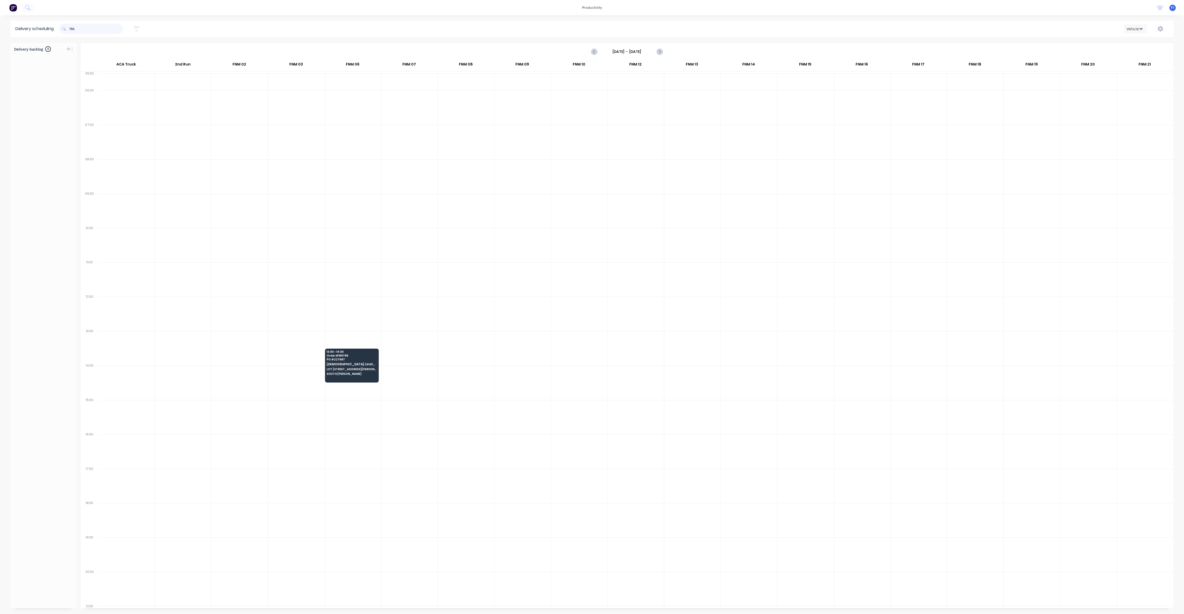
drag, startPoint x: 100, startPoint y: 32, endPoint x: 32, endPoint y: 35, distance: 67.6
click at [32, 35] on header "Delivery scheduling 786 Sort by Most recent Created date Required date Order nu…" at bounding box center [591, 29] width 1163 height 16
type input "7"
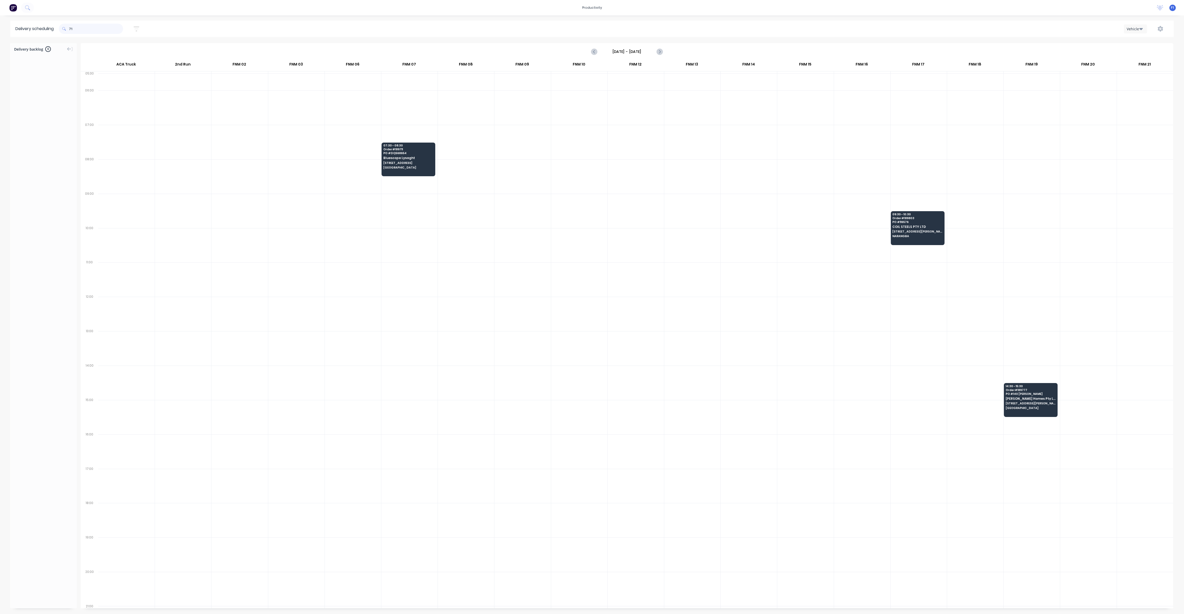
type input "7"
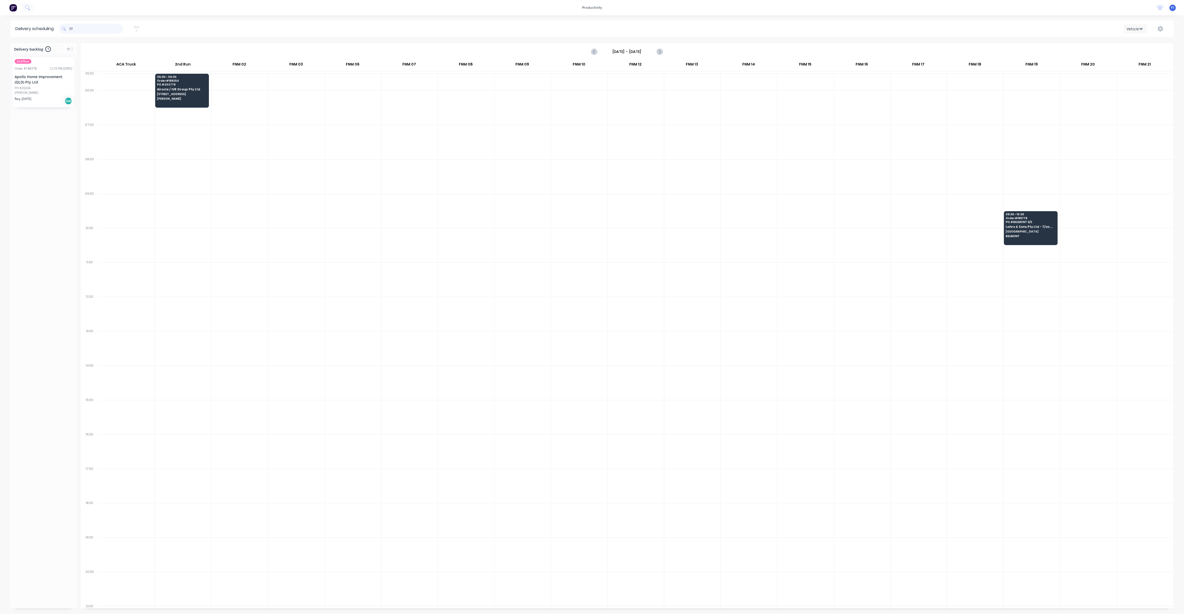
type input "7"
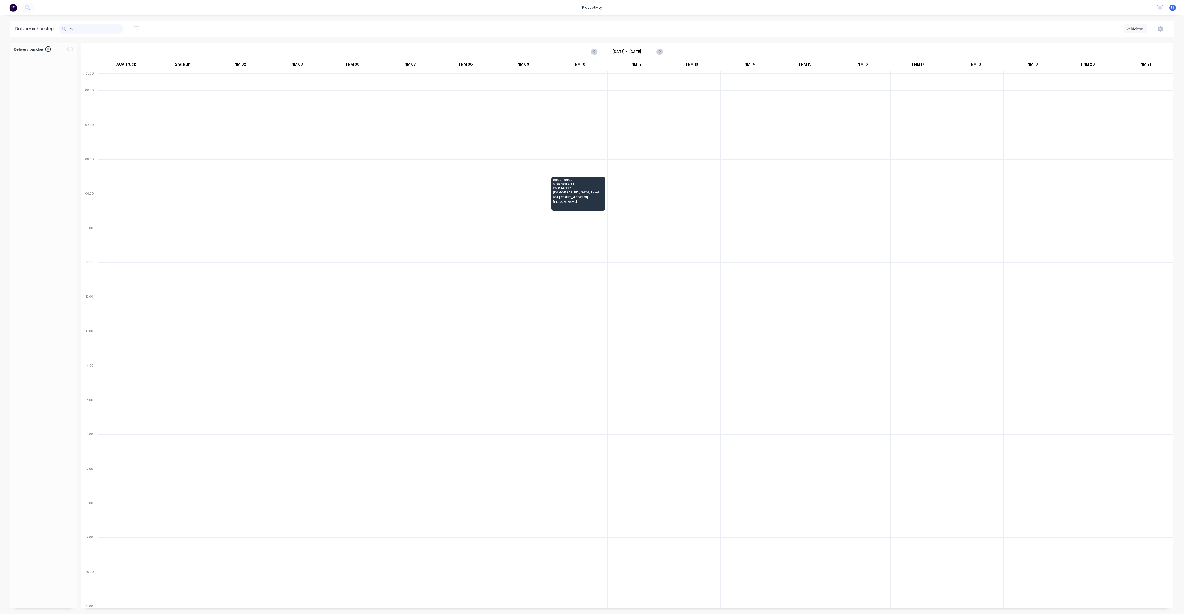
type input "7"
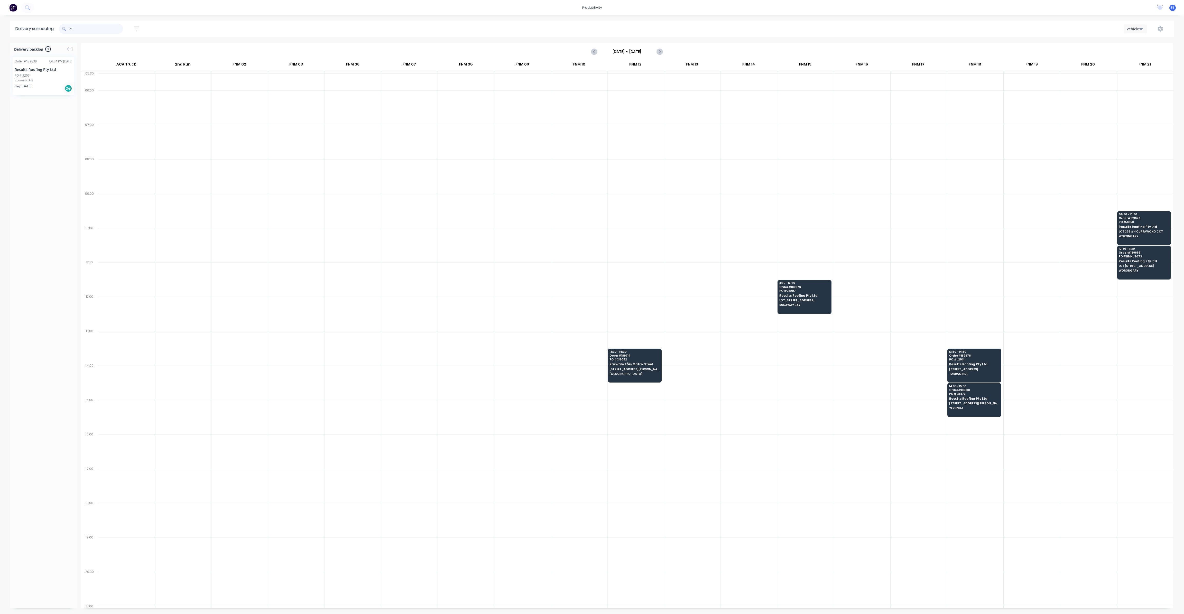
type input "7"
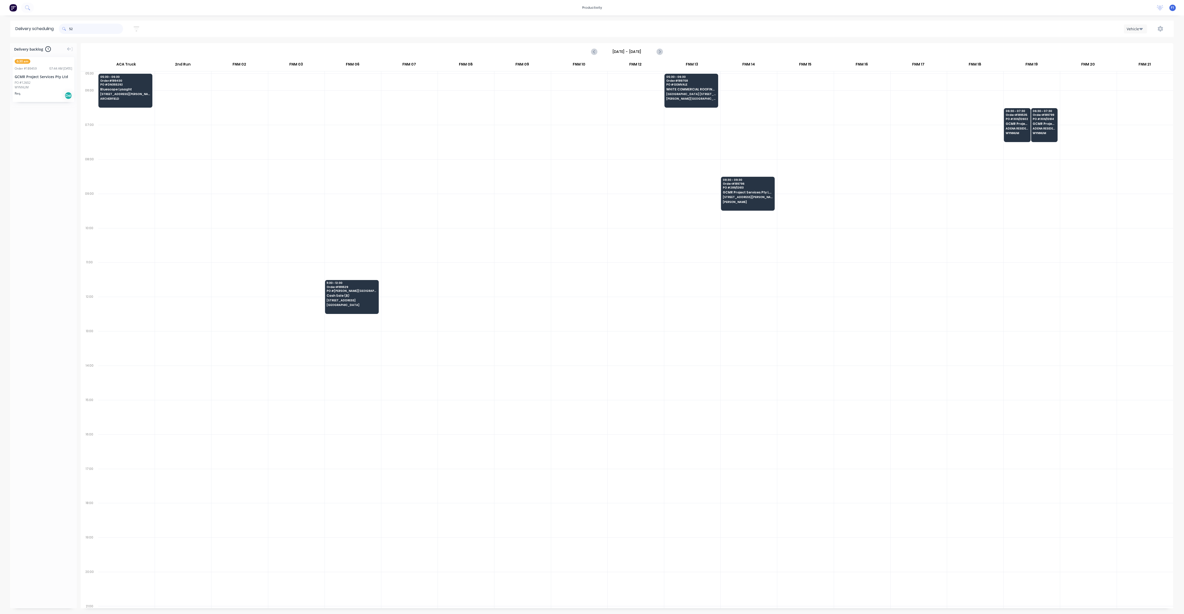
type input "5"
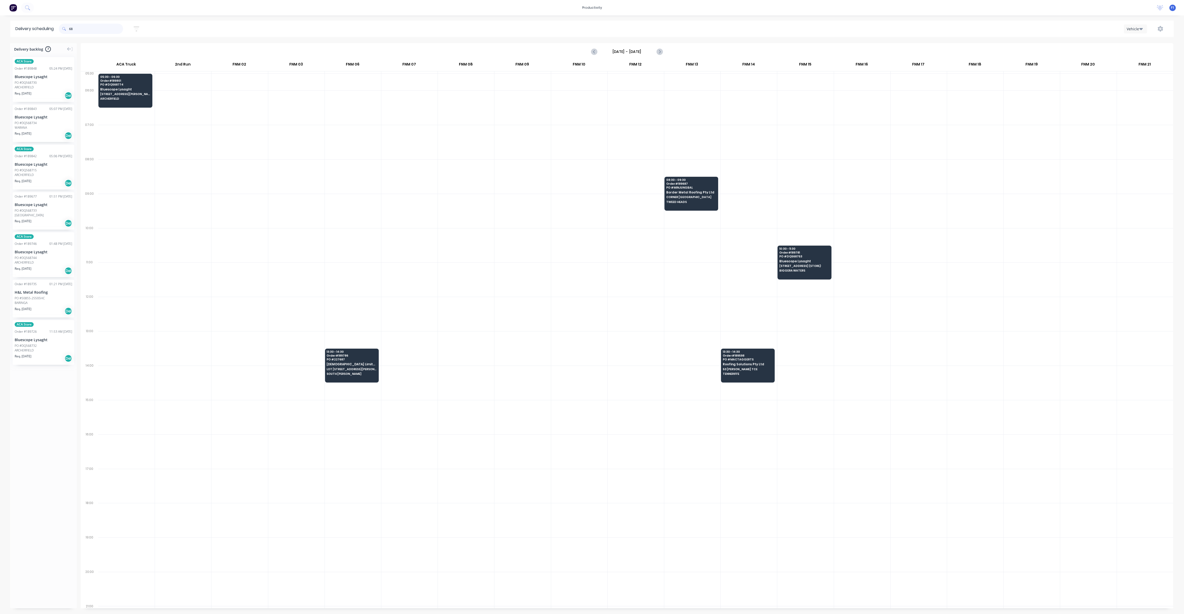
type input "6"
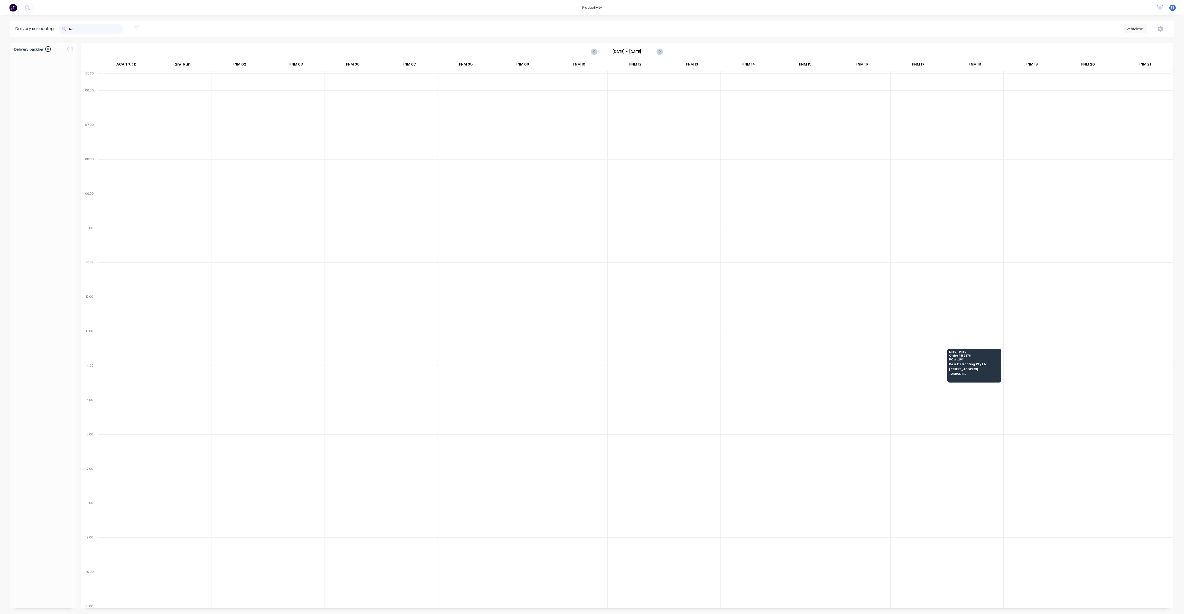
type input "6"
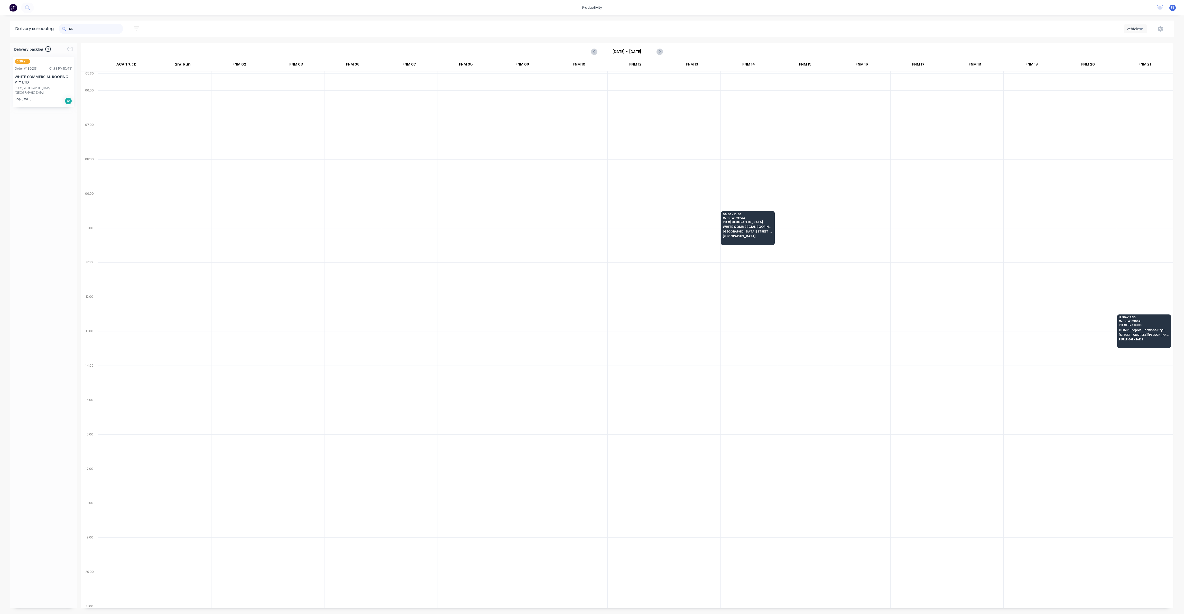
type input "6"
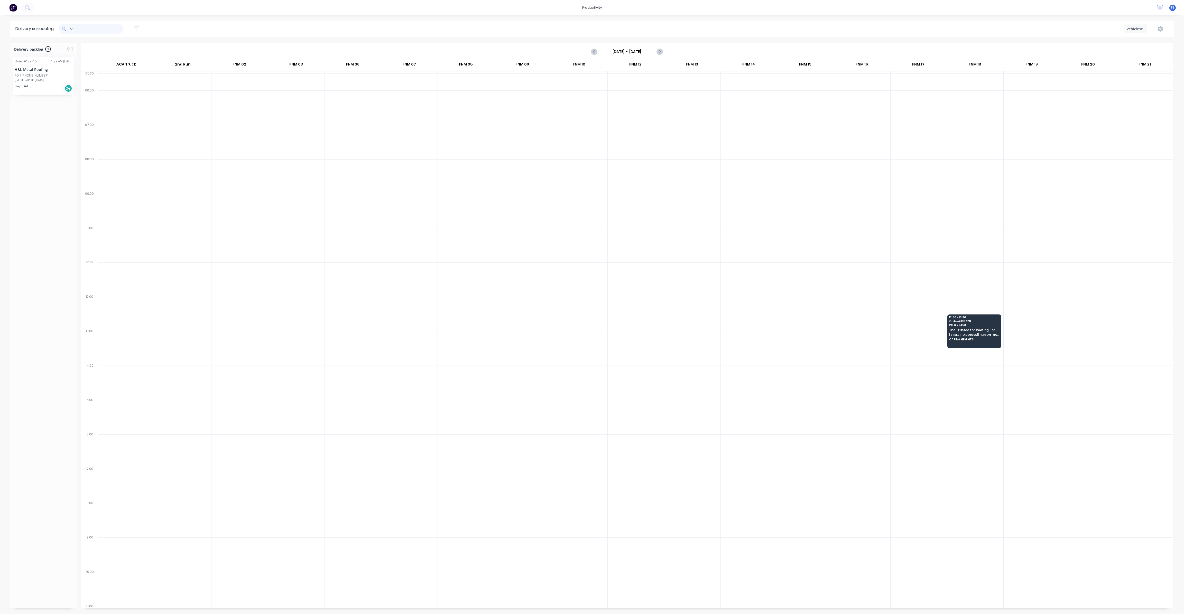
type input "7"
click at [110, 26] on input "721" at bounding box center [96, 29] width 54 height 10
type input "7"
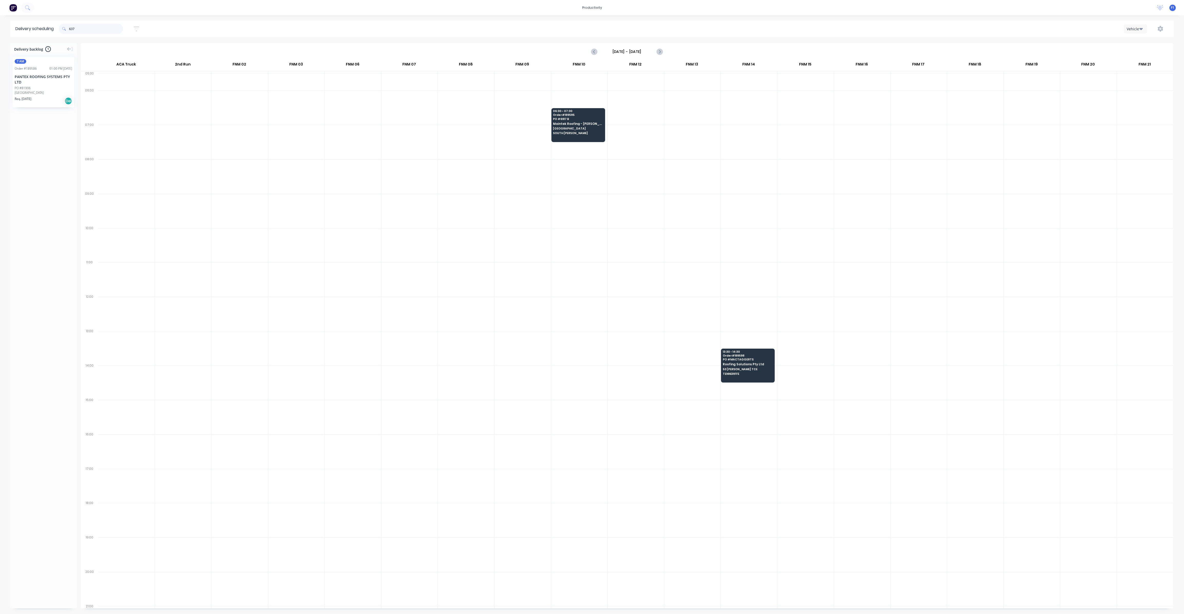
click at [120, 30] on input "637" at bounding box center [96, 29] width 54 height 10
type input "6"
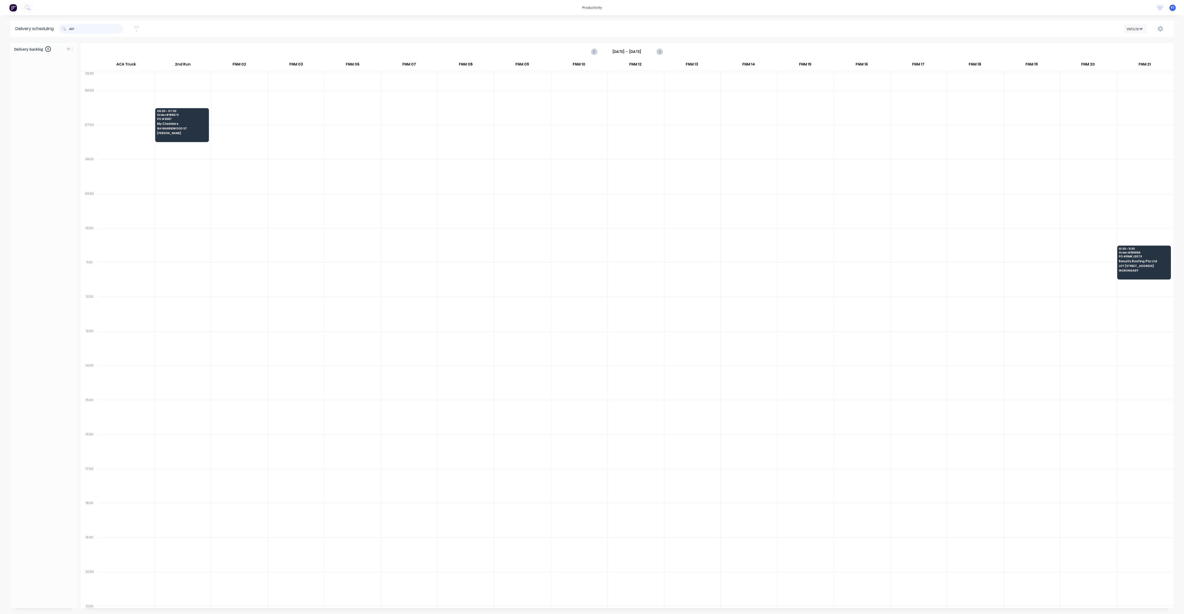
type input "441"
